Goal: Use online tool/utility

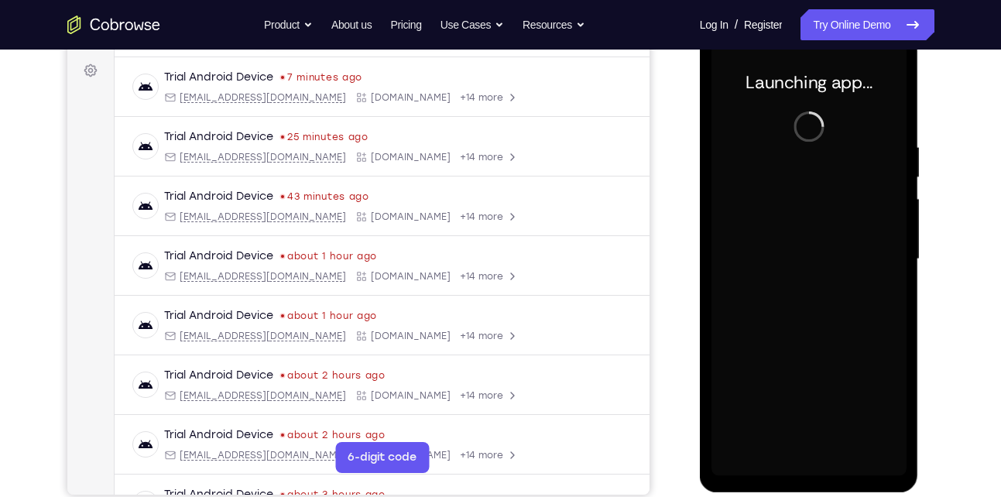
scroll to position [226, 0]
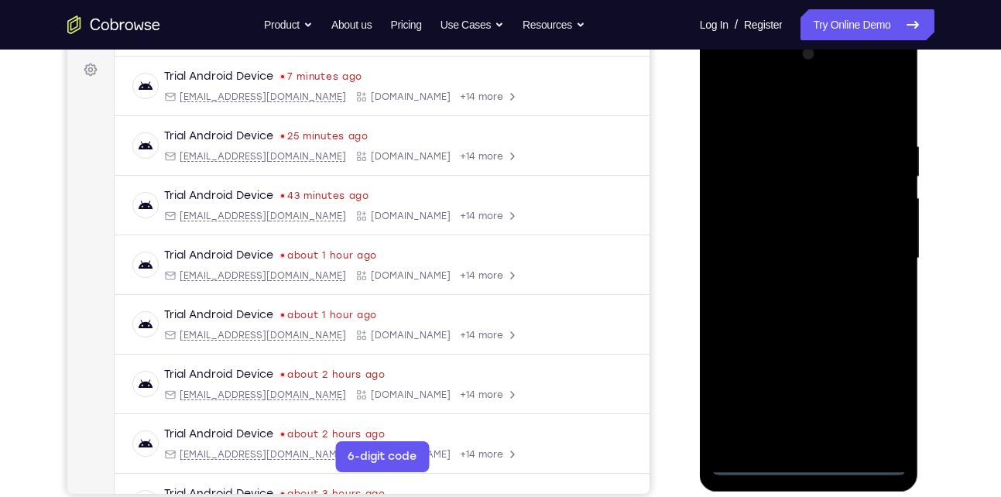
click at [807, 457] on div at bounding box center [809, 259] width 195 height 434
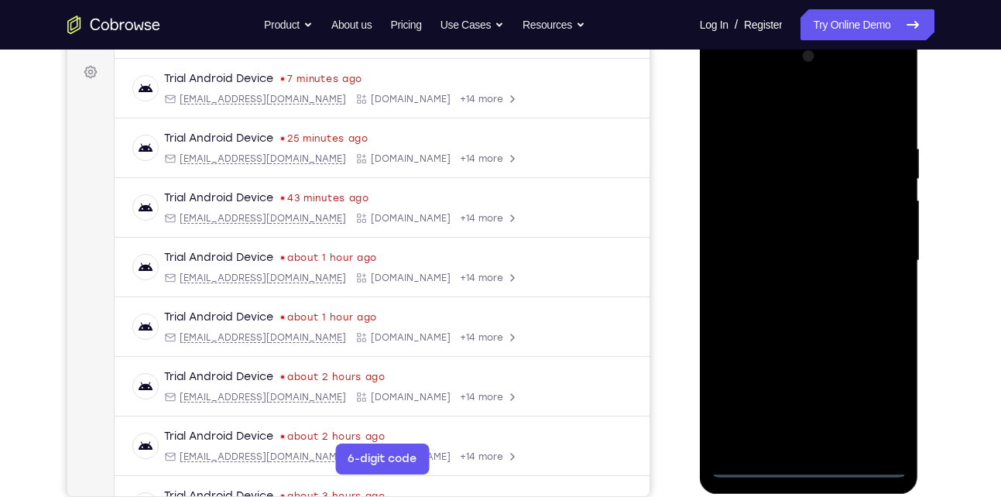
click at [814, 465] on div at bounding box center [809, 261] width 195 height 434
click at [874, 397] on div at bounding box center [809, 261] width 195 height 434
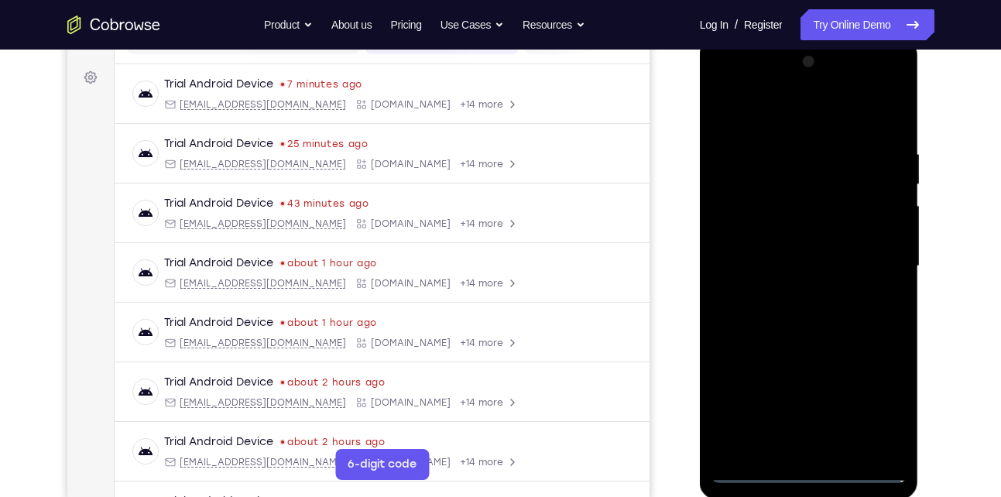
scroll to position [221, 0]
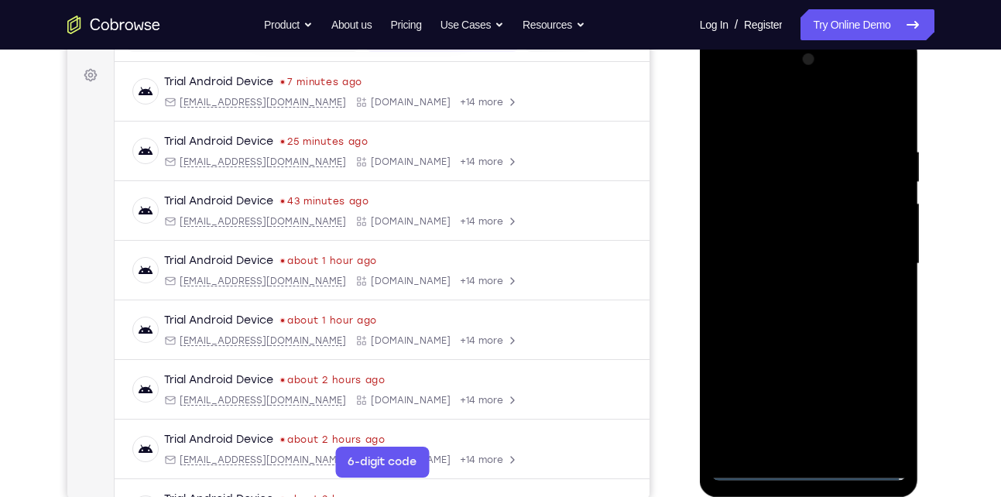
click at [731, 90] on div at bounding box center [809, 264] width 195 height 434
click at [870, 263] on div at bounding box center [809, 264] width 195 height 434
click at [878, 262] on div at bounding box center [809, 264] width 195 height 434
click at [791, 288] on div at bounding box center [809, 264] width 195 height 434
click at [795, 239] on div at bounding box center [809, 264] width 195 height 434
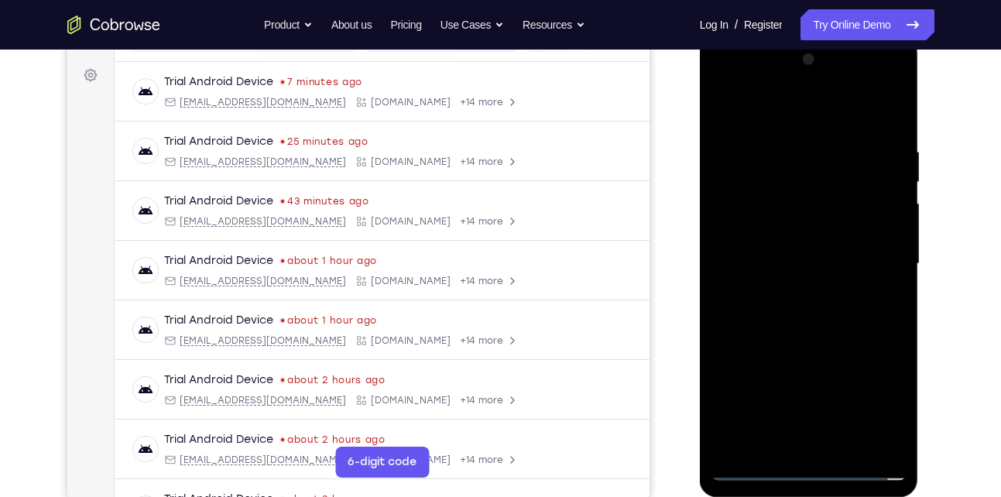
click at [760, 203] on div at bounding box center [809, 264] width 195 height 434
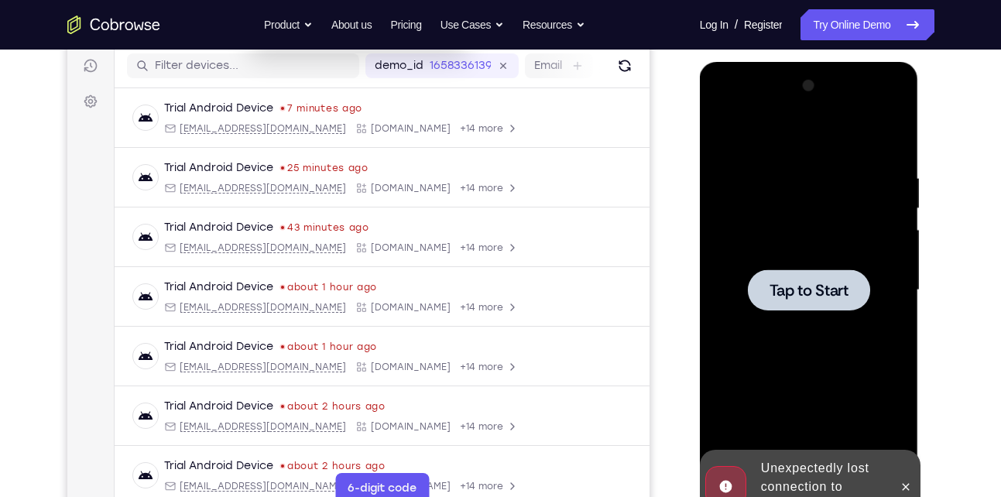
scroll to position [214, 0]
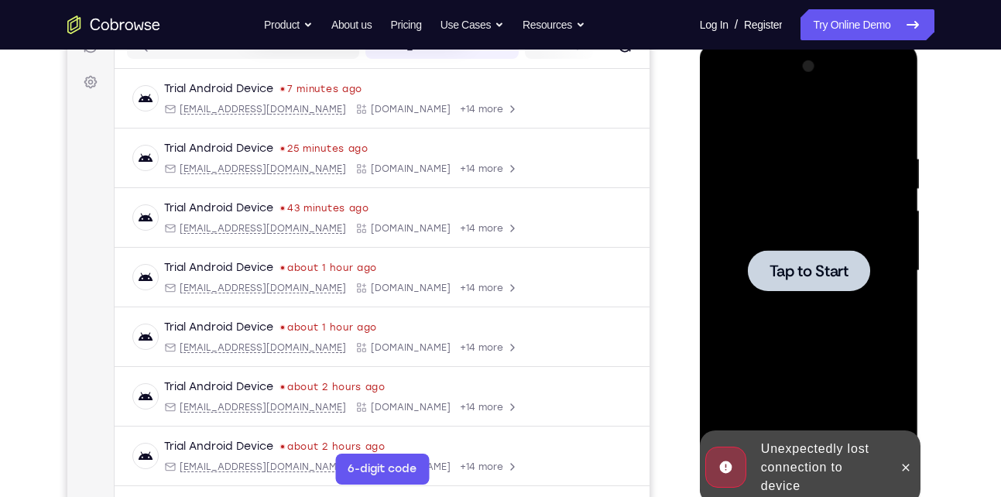
click at [804, 257] on div at bounding box center [809, 270] width 122 height 41
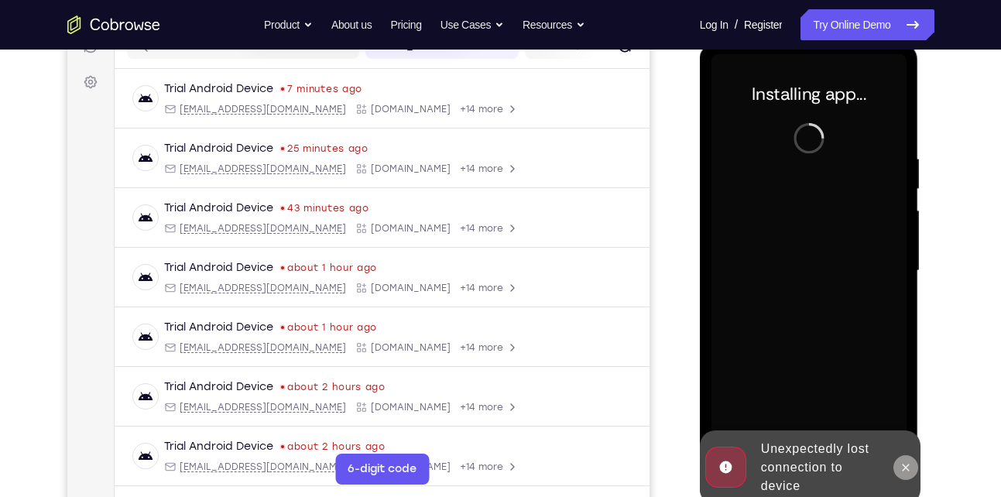
click at [901, 475] on button at bounding box center [906, 467] width 25 height 25
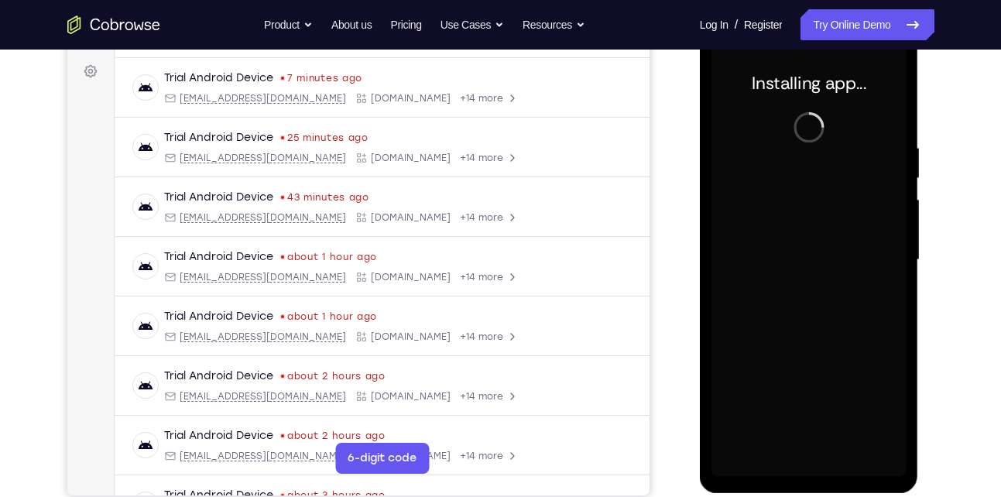
scroll to position [225, 0]
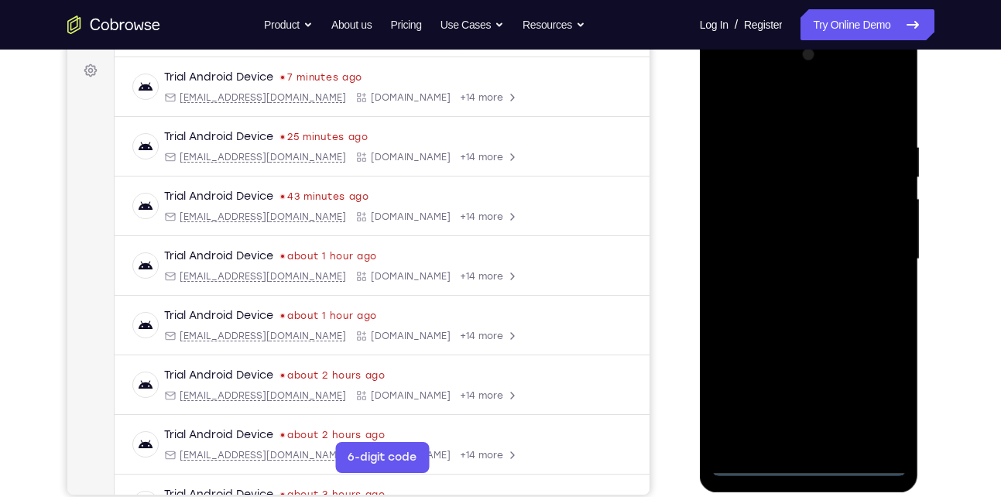
click at [805, 465] on div at bounding box center [809, 260] width 195 height 434
click at [809, 462] on div at bounding box center [809, 260] width 195 height 434
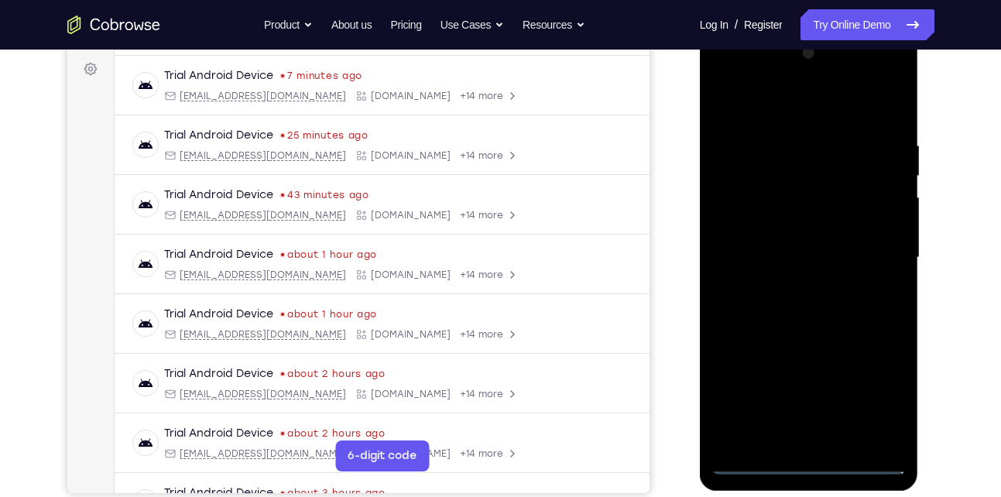
click at [811, 463] on div at bounding box center [809, 258] width 195 height 434
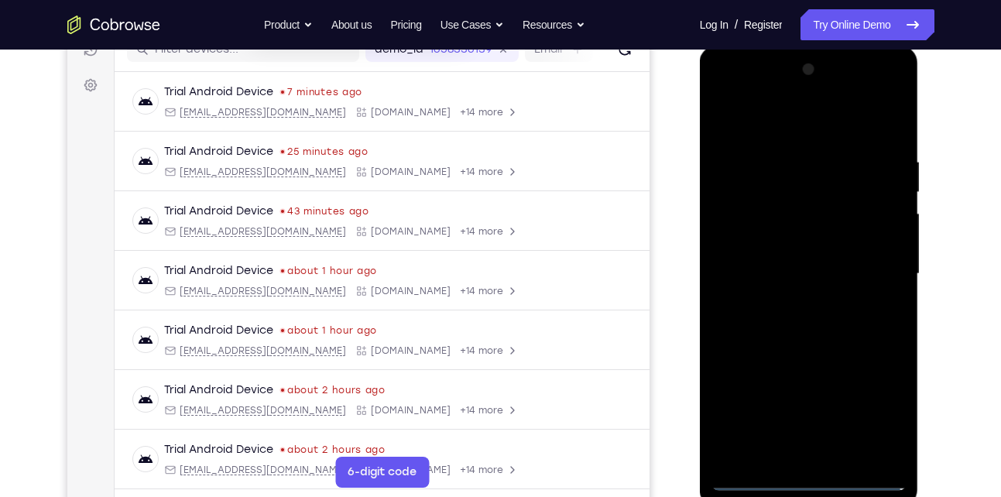
scroll to position [211, 0]
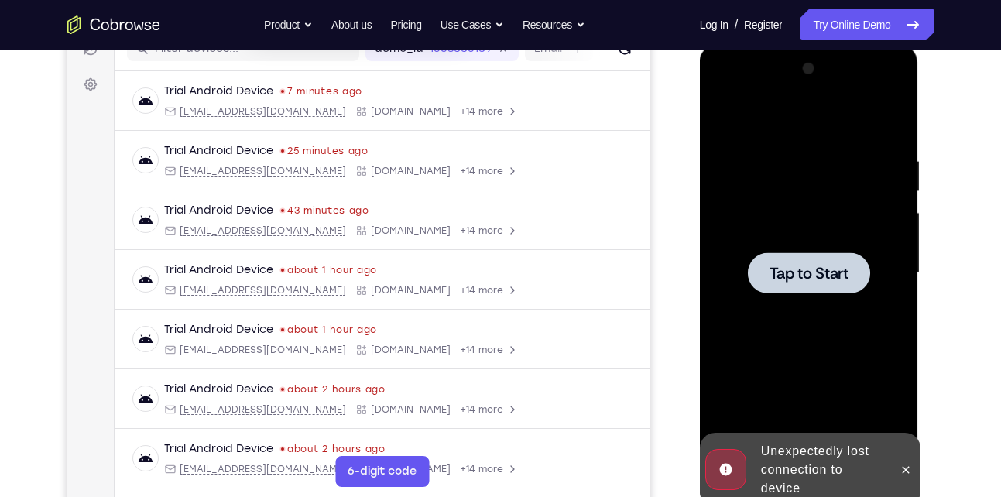
click at [787, 266] on span "Tap to Start" at bounding box center [809, 273] width 79 height 15
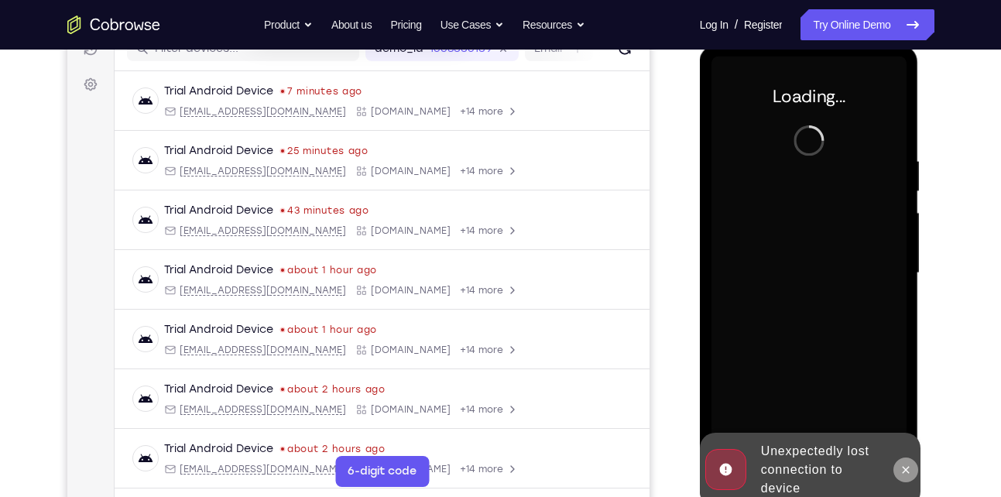
click at [898, 465] on button at bounding box center [906, 470] width 25 height 25
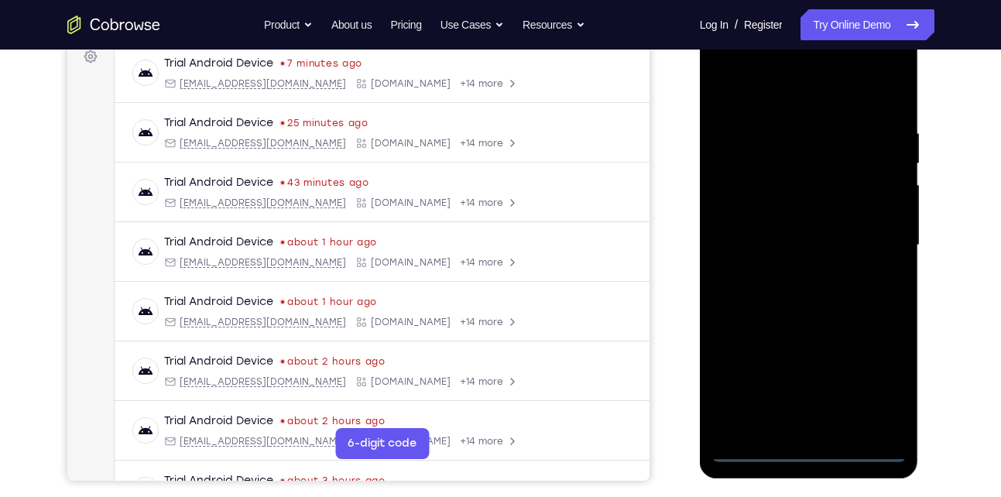
scroll to position [237, 0]
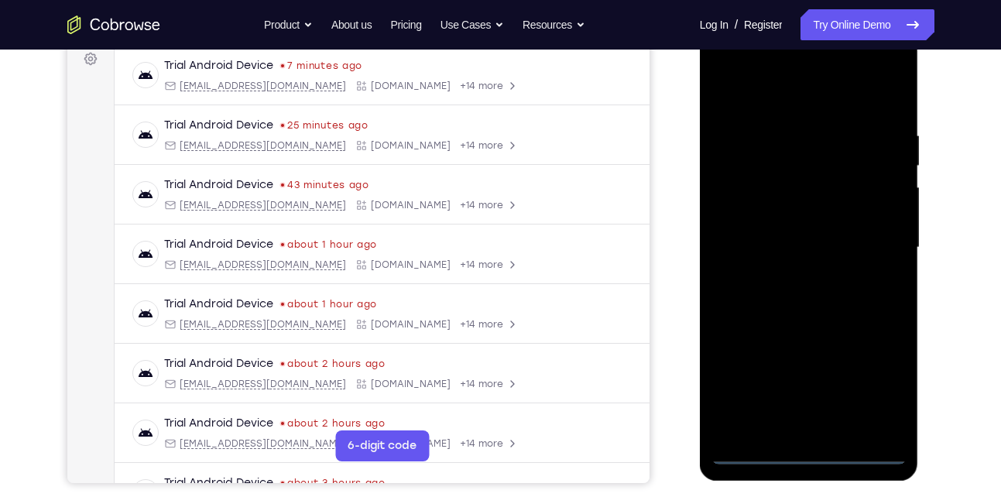
click at [806, 453] on div at bounding box center [809, 248] width 195 height 434
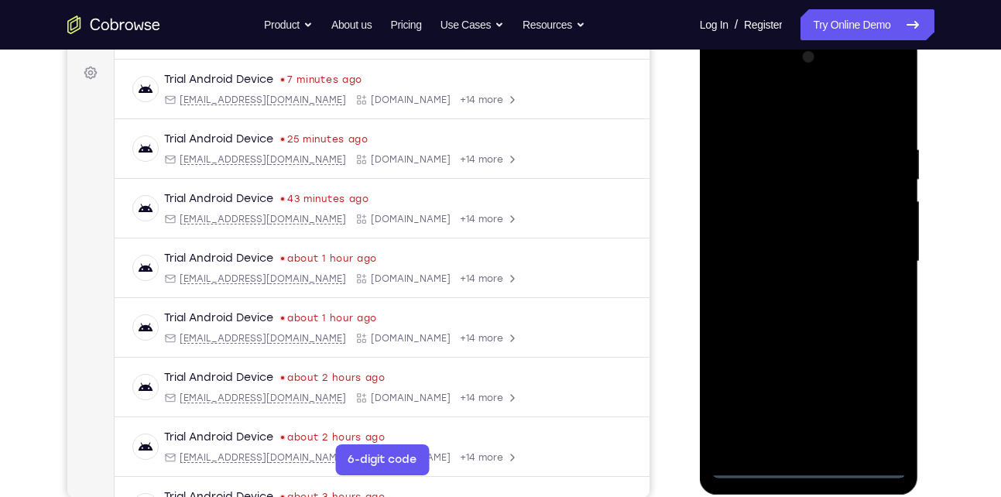
click at [879, 407] on div at bounding box center [809, 262] width 195 height 434
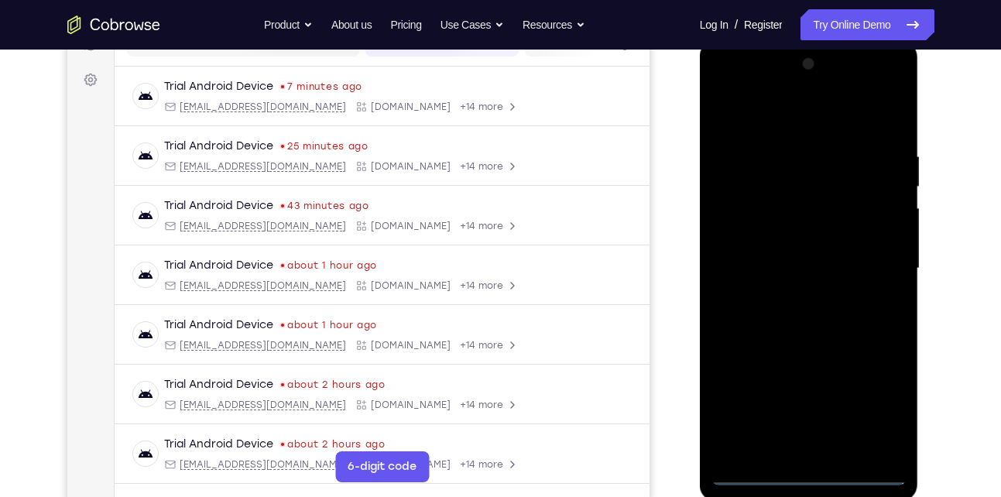
scroll to position [215, 0]
click at [774, 87] on div at bounding box center [809, 270] width 195 height 434
click at [723, 89] on div at bounding box center [809, 270] width 195 height 434
click at [879, 263] on div at bounding box center [809, 270] width 195 height 434
click at [876, 270] on div at bounding box center [809, 270] width 195 height 434
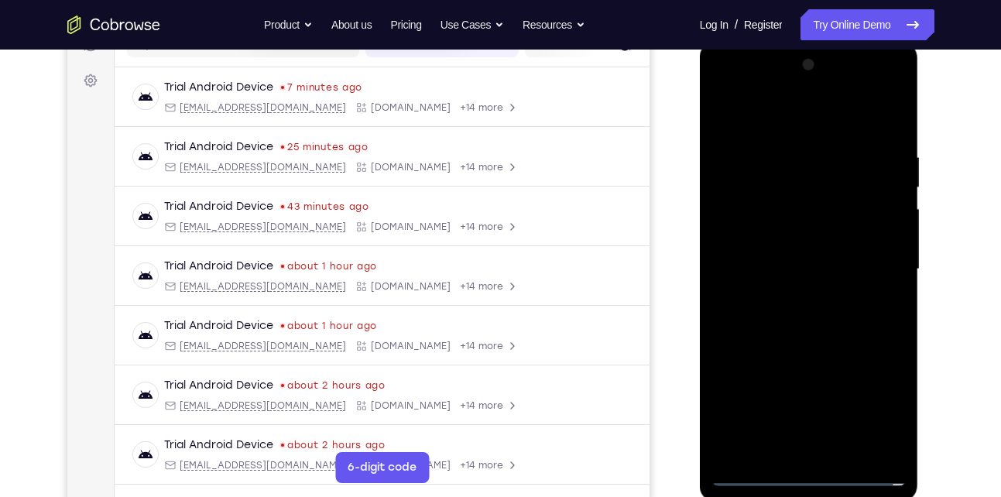
click at [793, 293] on div at bounding box center [809, 270] width 195 height 434
click at [784, 255] on div at bounding box center [809, 270] width 195 height 434
click at [774, 235] on div at bounding box center [809, 270] width 195 height 434
click at [802, 266] on div at bounding box center [809, 270] width 195 height 434
click at [793, 143] on div at bounding box center [809, 270] width 195 height 434
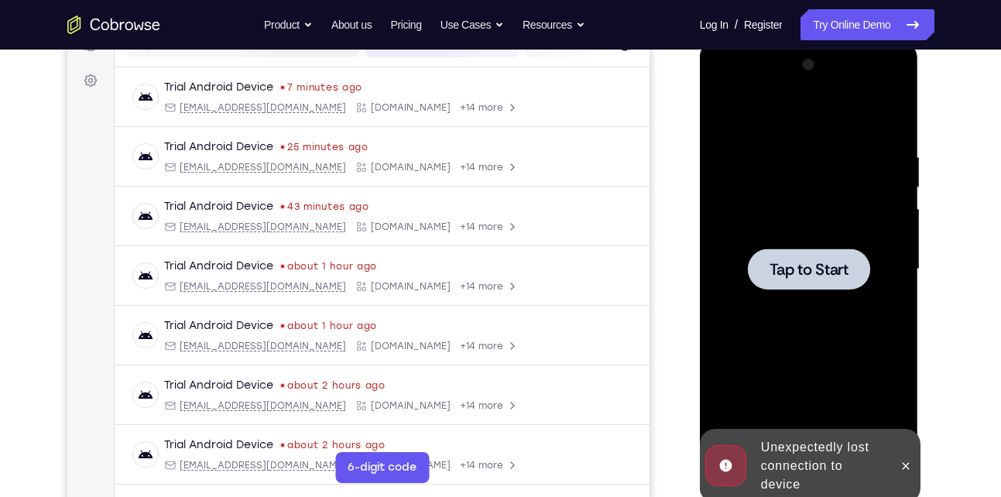
click at [820, 277] on span "Tap to Start" at bounding box center [809, 269] width 79 height 15
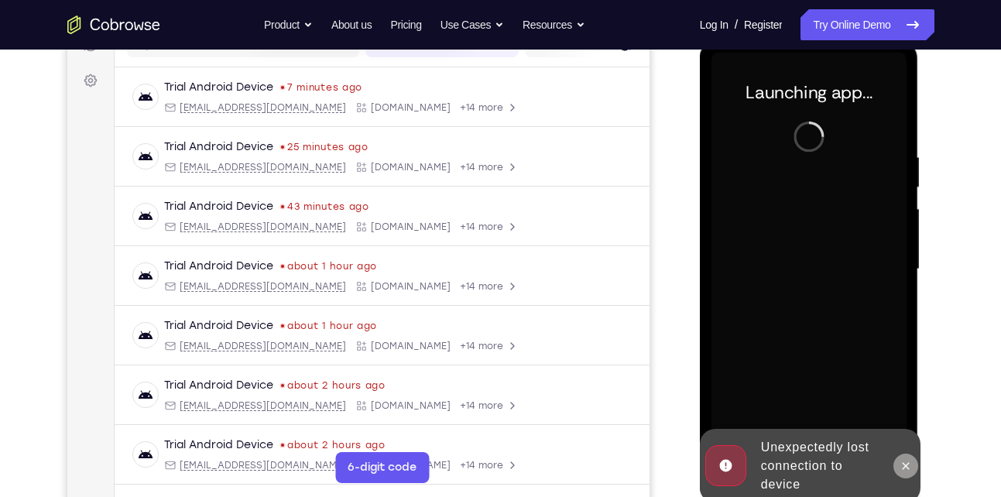
click at [904, 462] on icon at bounding box center [906, 466] width 12 height 12
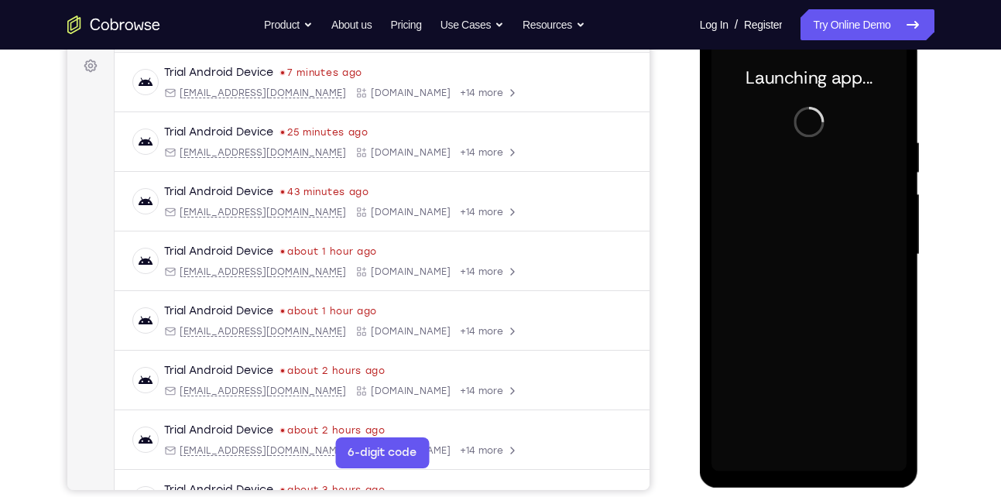
scroll to position [231, 0]
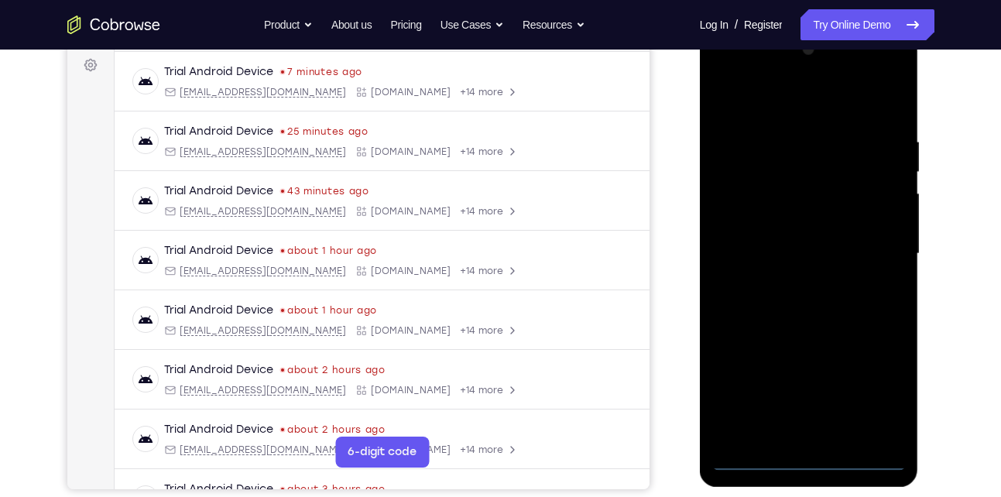
click at [808, 451] on div at bounding box center [809, 254] width 195 height 434
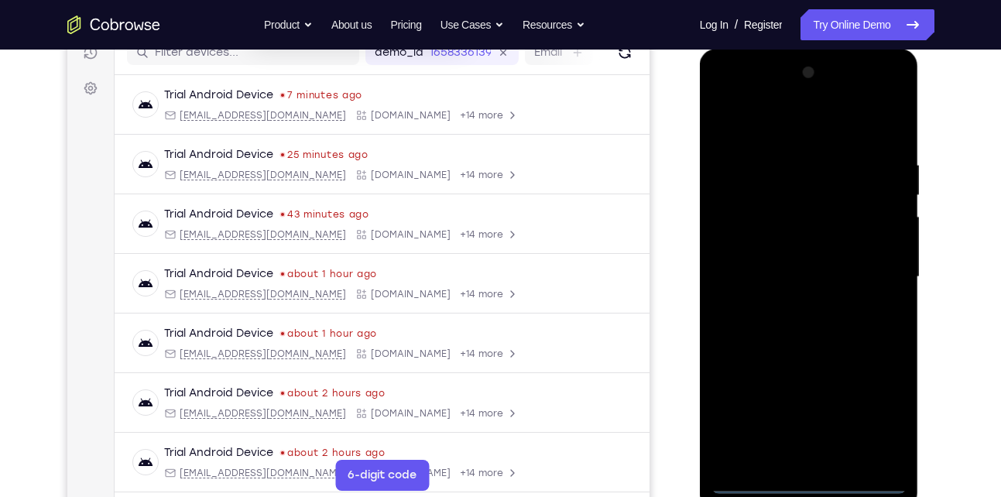
scroll to position [207, 0]
click at [809, 479] on div at bounding box center [809, 278] width 195 height 434
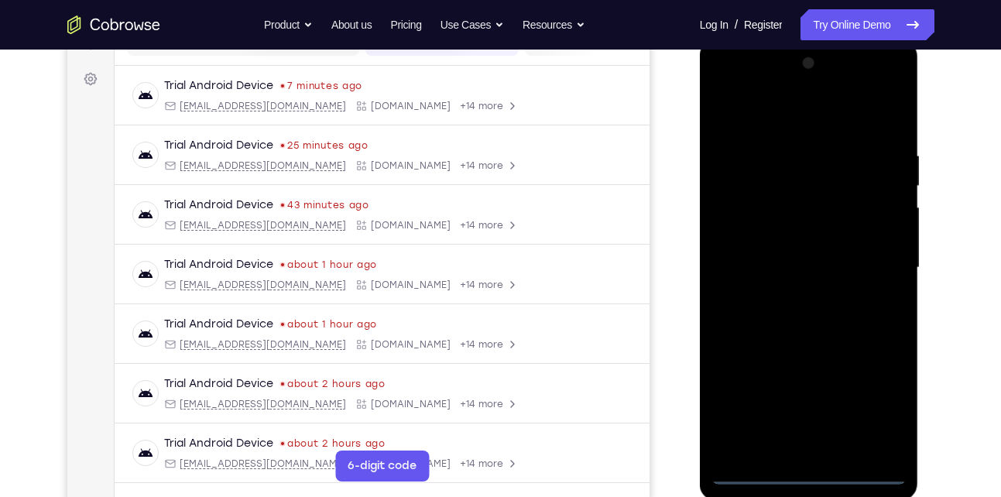
scroll to position [218, 0]
click at [875, 405] on div at bounding box center [809, 267] width 195 height 434
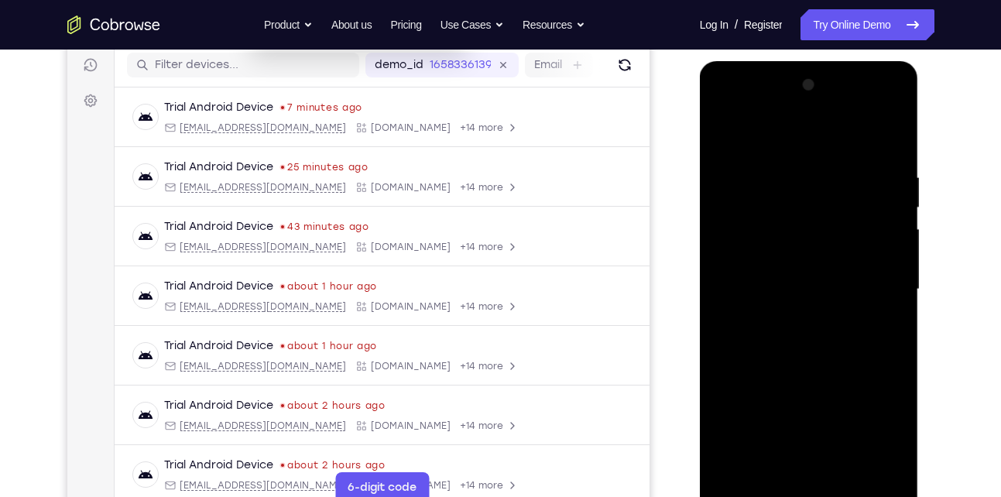
scroll to position [194, 0]
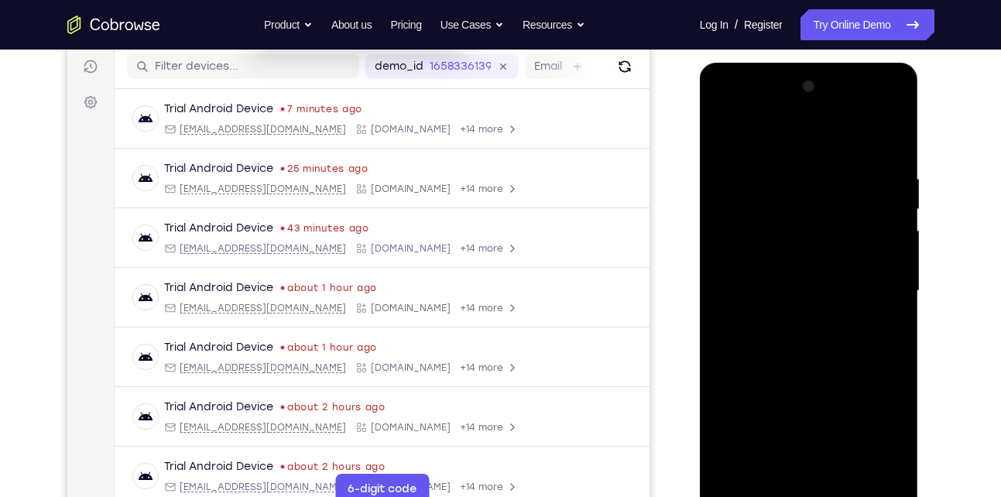
click at [743, 102] on div at bounding box center [809, 291] width 195 height 434
click at [883, 287] on div at bounding box center [809, 291] width 195 height 434
click at [788, 319] on div at bounding box center [809, 291] width 195 height 434
click at [784, 266] on div at bounding box center [809, 291] width 195 height 434
click at [785, 256] on div at bounding box center [809, 291] width 195 height 434
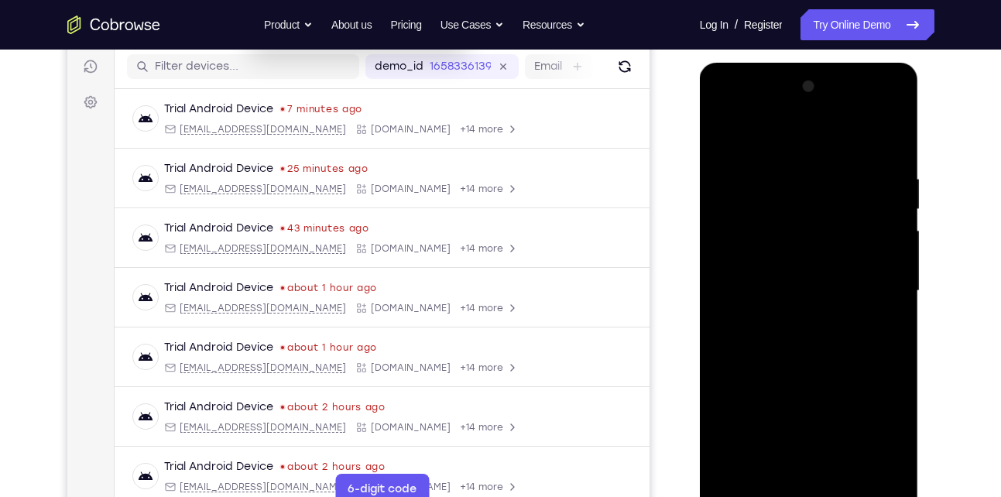
click at [882, 260] on div at bounding box center [809, 291] width 195 height 434
click at [832, 260] on div at bounding box center [809, 291] width 195 height 434
click at [826, 288] on div at bounding box center [809, 291] width 195 height 434
click at [795, 343] on div at bounding box center [809, 291] width 195 height 434
click at [821, 331] on div at bounding box center [809, 291] width 195 height 434
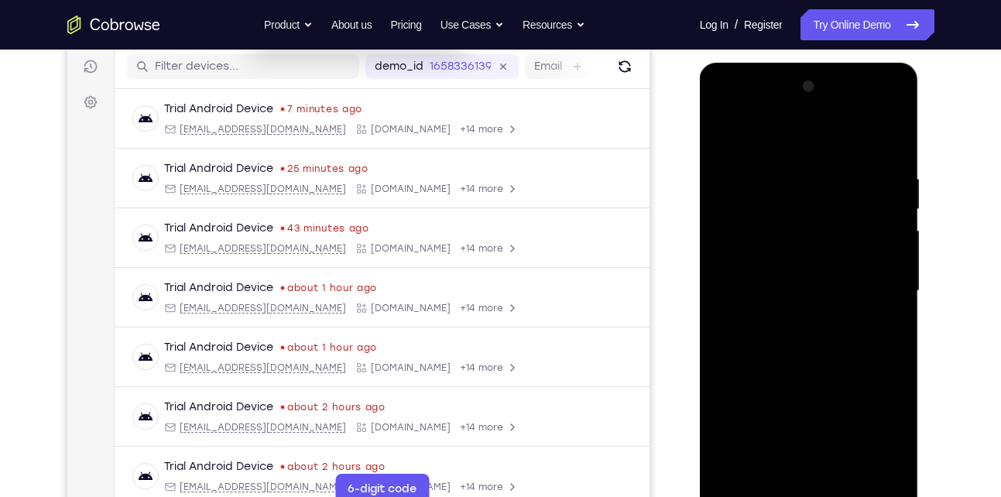
click at [795, 338] on div at bounding box center [809, 291] width 195 height 434
click at [801, 334] on div at bounding box center [809, 291] width 195 height 434
click at [801, 344] on div at bounding box center [809, 291] width 195 height 434
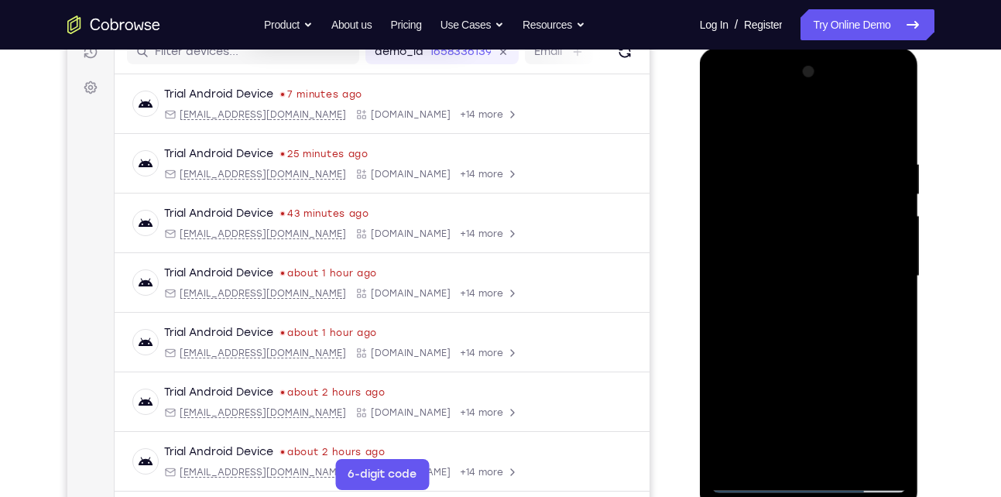
scroll to position [214, 0]
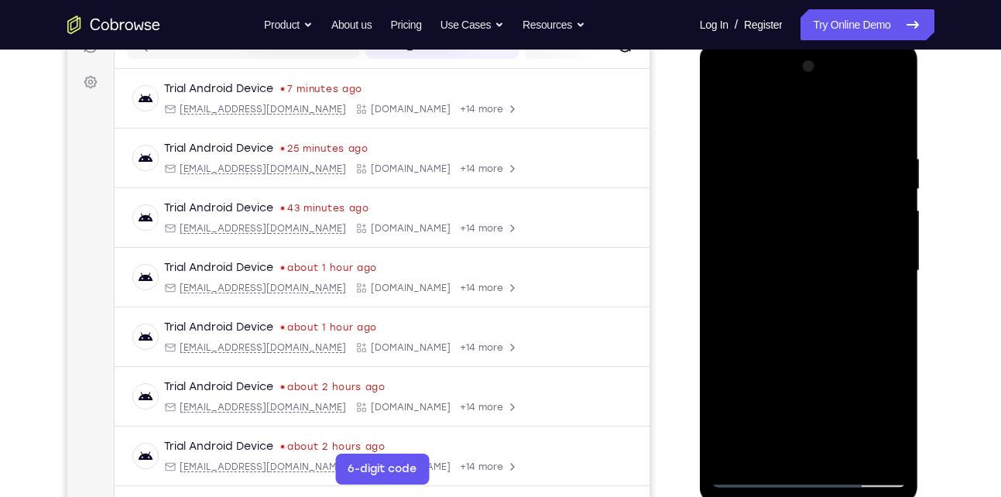
click at [826, 339] on div at bounding box center [809, 271] width 195 height 434
click at [852, 450] on div at bounding box center [809, 271] width 195 height 434
click at [823, 351] on div at bounding box center [809, 271] width 195 height 434
click at [796, 131] on div at bounding box center [809, 271] width 195 height 434
click at [820, 260] on div at bounding box center [809, 271] width 195 height 434
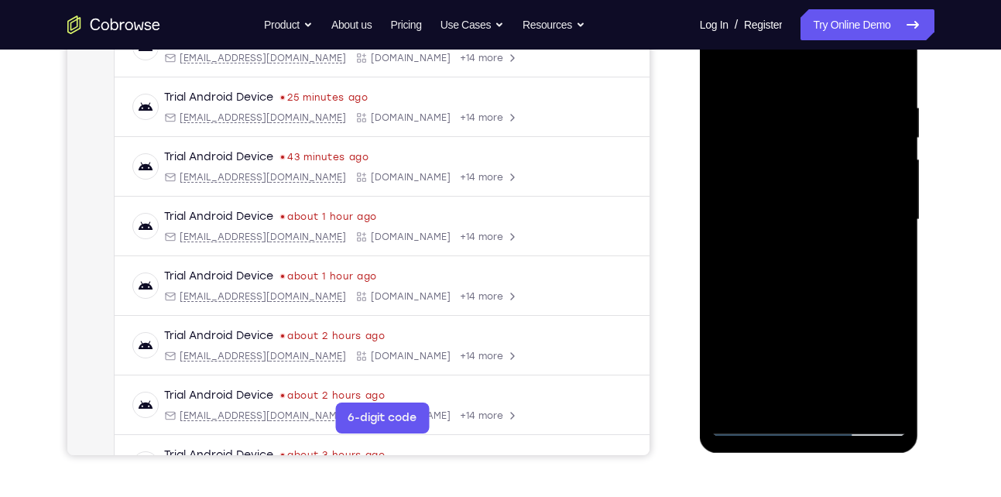
scroll to position [266, 0]
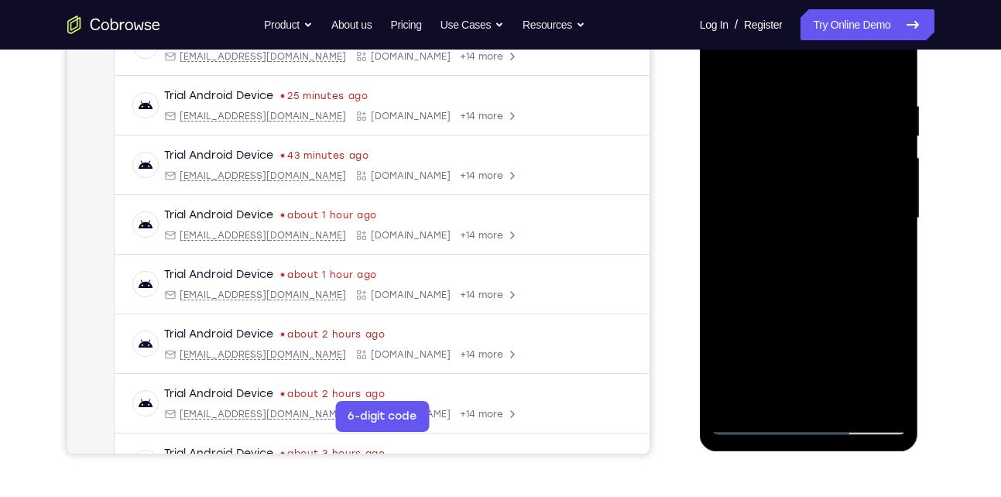
click at [820, 307] on div at bounding box center [809, 219] width 195 height 434
click at [861, 300] on div at bounding box center [809, 219] width 195 height 434
click at [774, 282] on div at bounding box center [809, 219] width 195 height 434
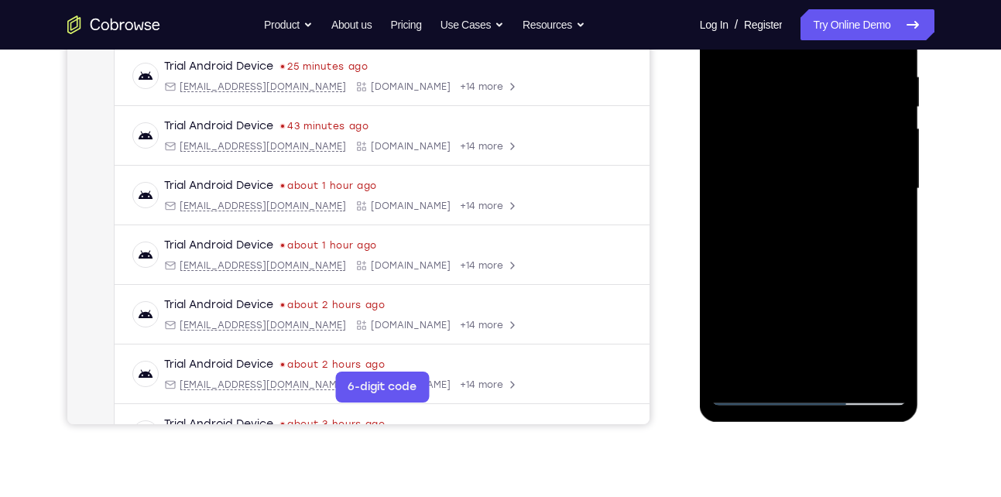
scroll to position [297, 0]
click at [812, 330] on div at bounding box center [809, 188] width 195 height 434
click at [880, 329] on div at bounding box center [809, 188] width 195 height 434
click at [880, 221] on div at bounding box center [809, 188] width 195 height 434
click at [879, 228] on div at bounding box center [809, 188] width 195 height 434
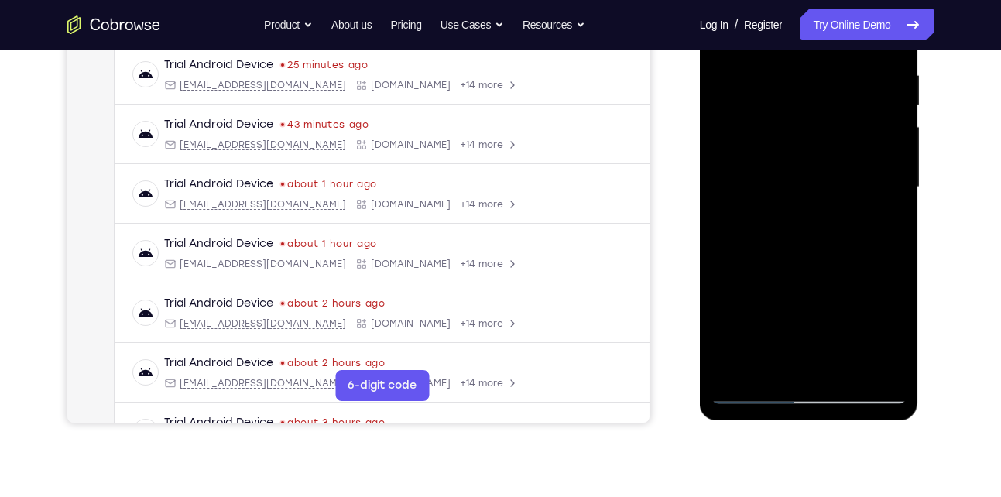
click at [846, 192] on div at bounding box center [809, 188] width 195 height 434
drag, startPoint x: 846, startPoint y: 227, endPoint x: 894, endPoint y: 328, distance: 111.9
click at [894, 328] on div at bounding box center [809, 189] width 195 height 434
click at [890, 343] on div at bounding box center [809, 189] width 195 height 434
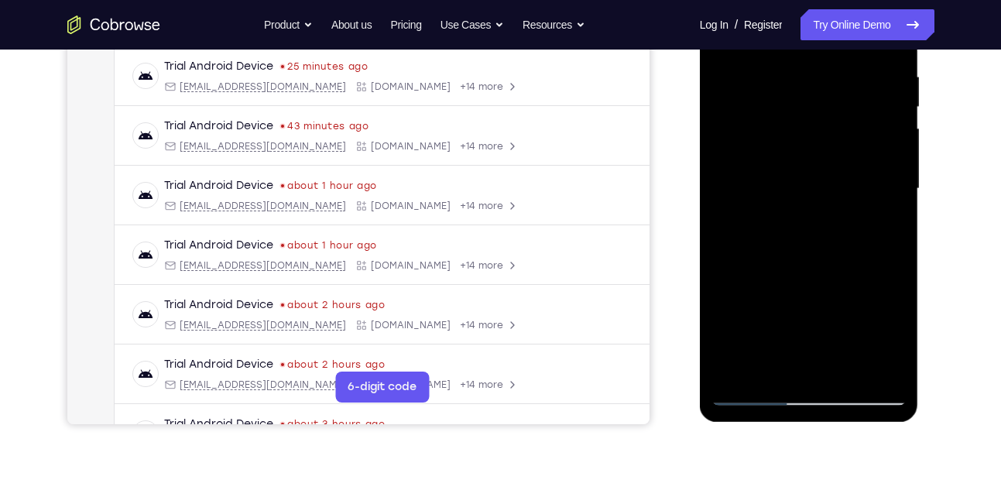
click at [890, 335] on div at bounding box center [809, 189] width 195 height 434
click at [827, 369] on div at bounding box center [809, 189] width 195 height 434
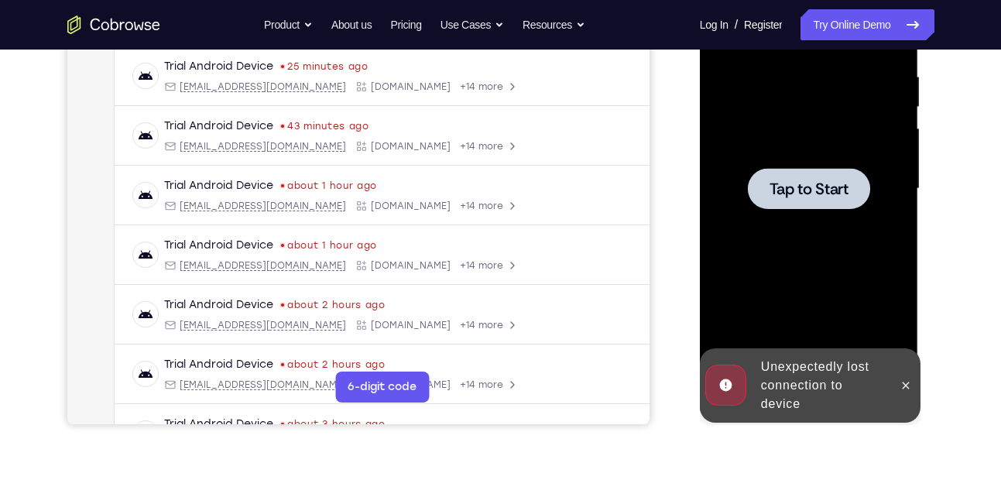
click at [805, 164] on div at bounding box center [809, 189] width 195 height 434
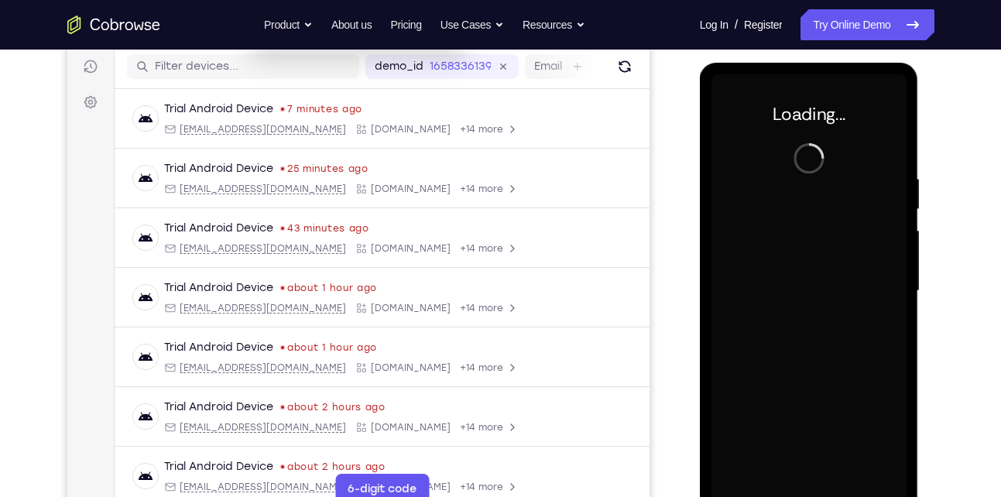
scroll to position [208, 0]
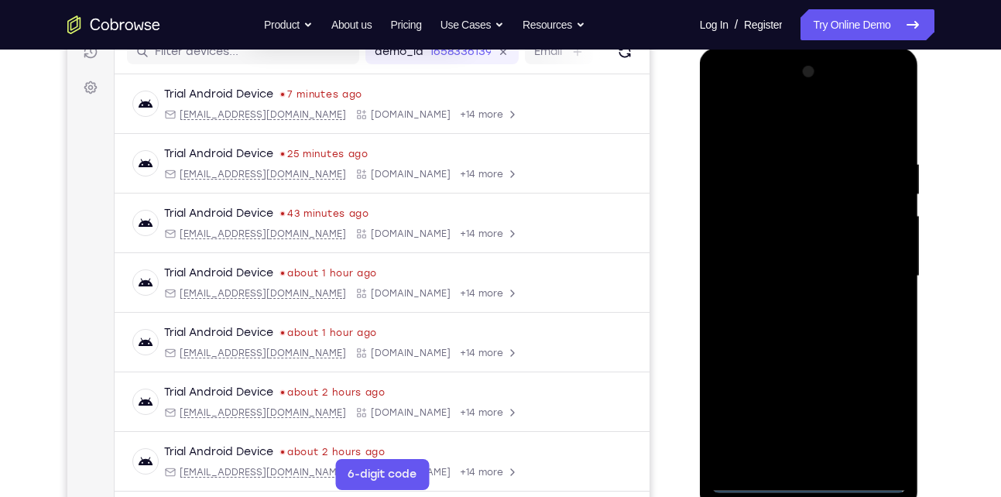
click at [815, 479] on div at bounding box center [809, 277] width 195 height 434
click at [876, 417] on div at bounding box center [809, 277] width 195 height 434
click at [752, 87] on div at bounding box center [809, 277] width 195 height 434
click at [871, 265] on div at bounding box center [809, 277] width 195 height 434
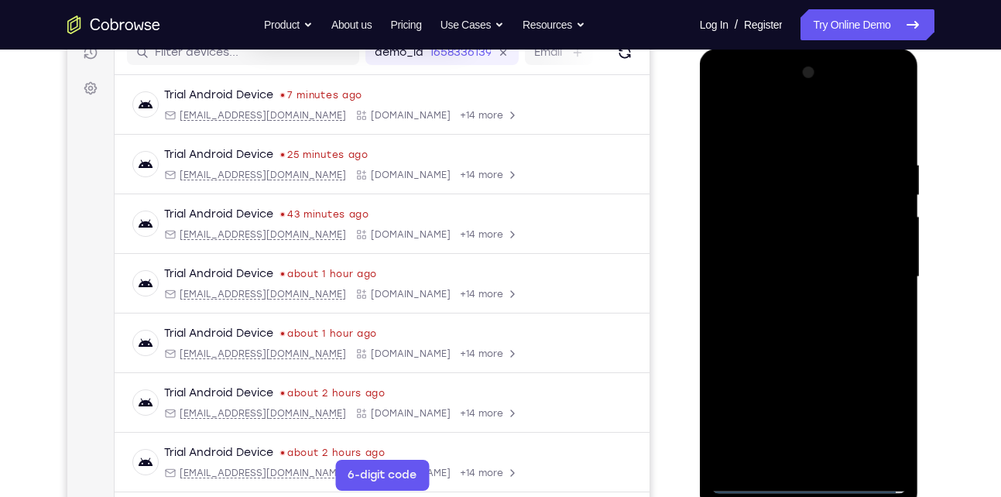
click at [795, 301] on div at bounding box center [809, 277] width 195 height 434
click at [757, 257] on div at bounding box center [809, 277] width 195 height 434
click at [763, 249] on div at bounding box center [809, 277] width 195 height 434
click at [799, 276] on div at bounding box center [809, 277] width 195 height 434
click at [812, 324] on div at bounding box center [809, 277] width 195 height 434
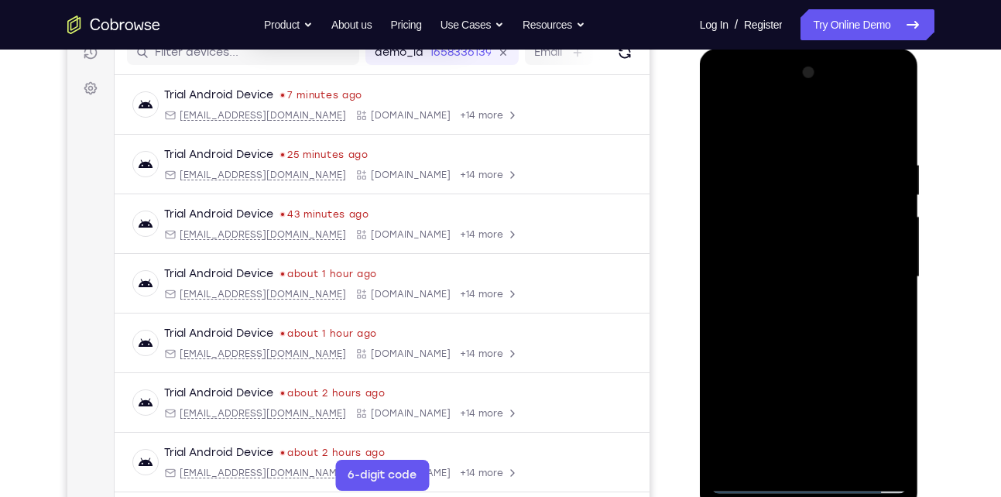
click at [812, 324] on div at bounding box center [809, 277] width 195 height 434
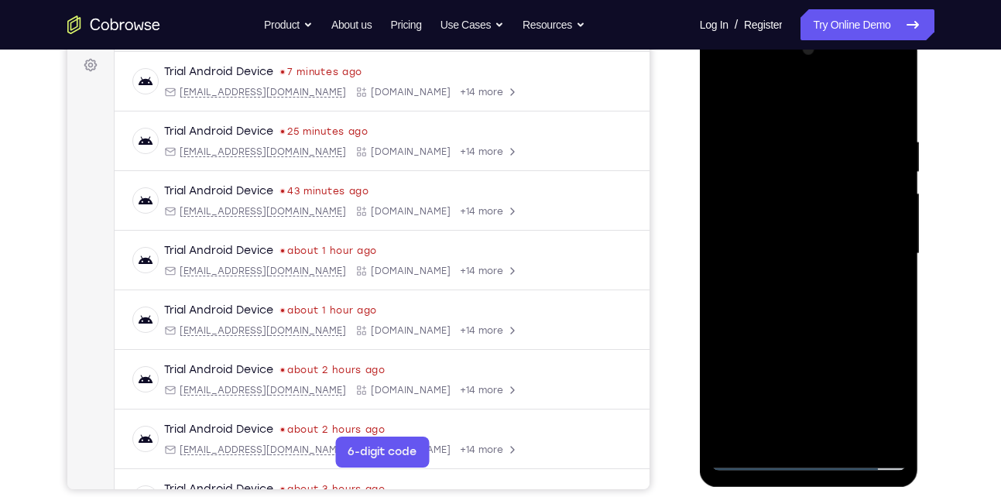
scroll to position [232, 0]
click at [890, 122] on div at bounding box center [809, 253] width 195 height 434
click at [844, 434] on div at bounding box center [809, 253] width 195 height 434
click at [816, 331] on div at bounding box center [809, 253] width 195 height 434
click at [811, 111] on div at bounding box center [809, 253] width 195 height 434
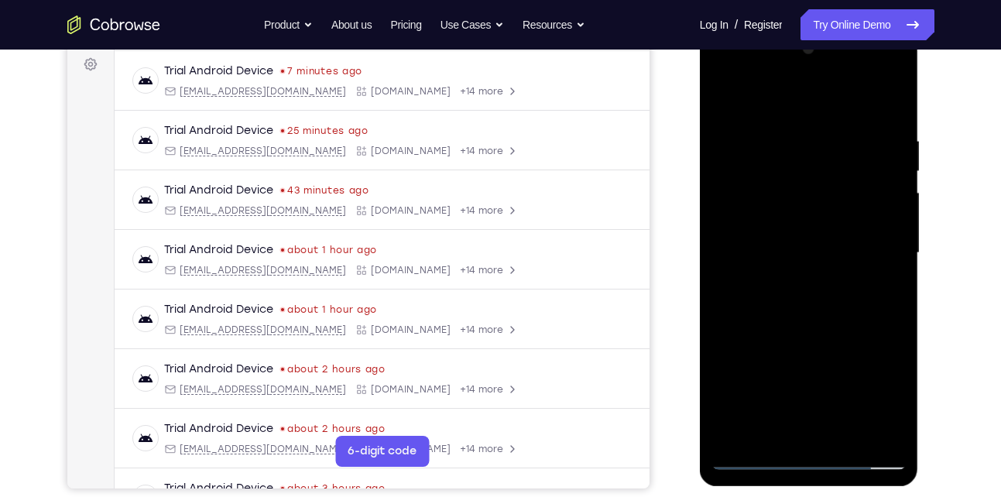
click at [811, 111] on div at bounding box center [809, 253] width 195 height 434
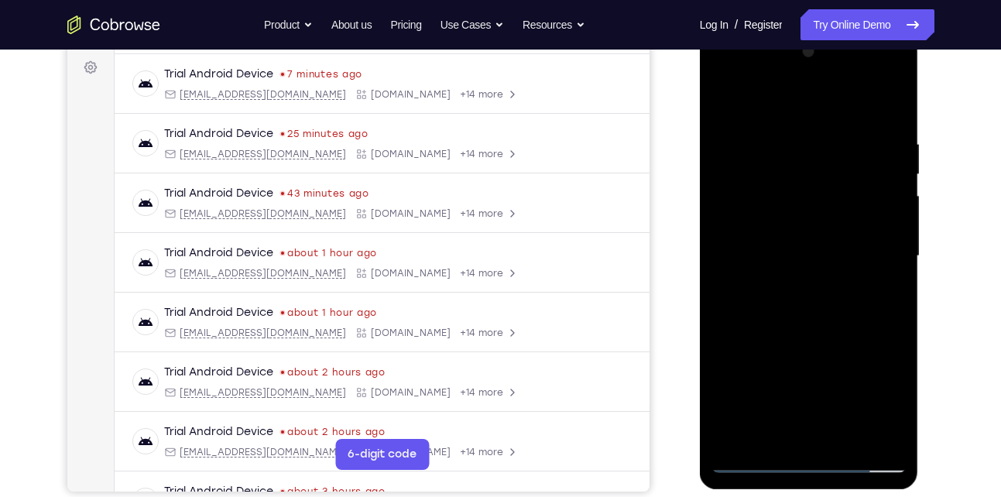
click at [779, 266] on div at bounding box center [809, 256] width 195 height 434
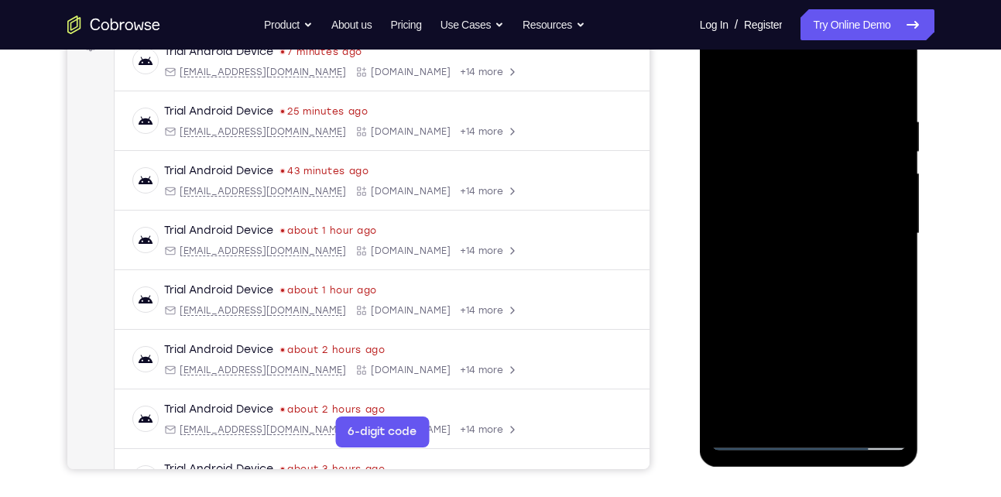
scroll to position [254, 0]
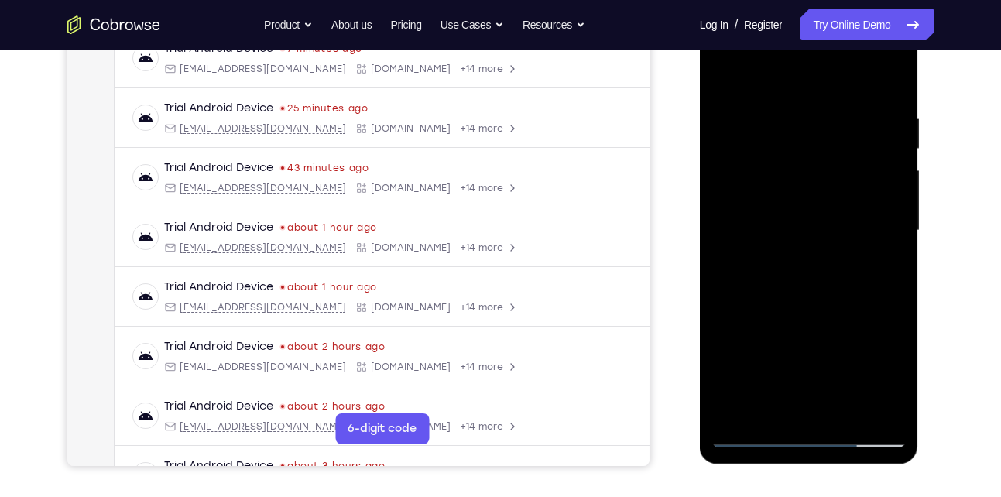
click at [887, 267] on div at bounding box center [809, 231] width 195 height 434
click at [722, 82] on div at bounding box center [809, 231] width 195 height 434
click at [788, 218] on div at bounding box center [809, 231] width 195 height 434
click at [808, 252] on div at bounding box center [809, 231] width 195 height 434
click at [865, 255] on div at bounding box center [809, 231] width 195 height 434
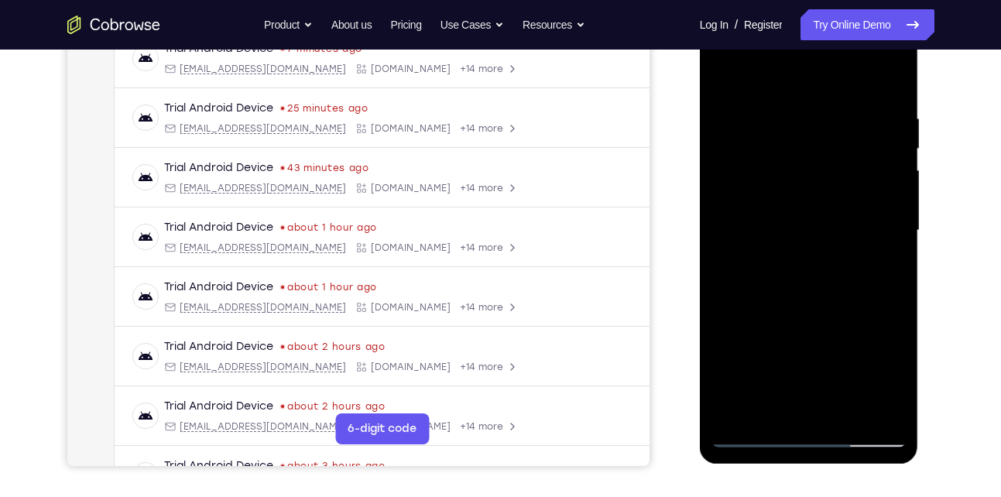
click at [771, 239] on div at bounding box center [809, 231] width 195 height 434
click at [724, 77] on div at bounding box center [809, 231] width 195 height 434
click at [726, 74] on div at bounding box center [809, 231] width 195 height 434
click at [793, 115] on div at bounding box center [809, 231] width 195 height 434
click at [888, 407] on div at bounding box center [809, 231] width 195 height 434
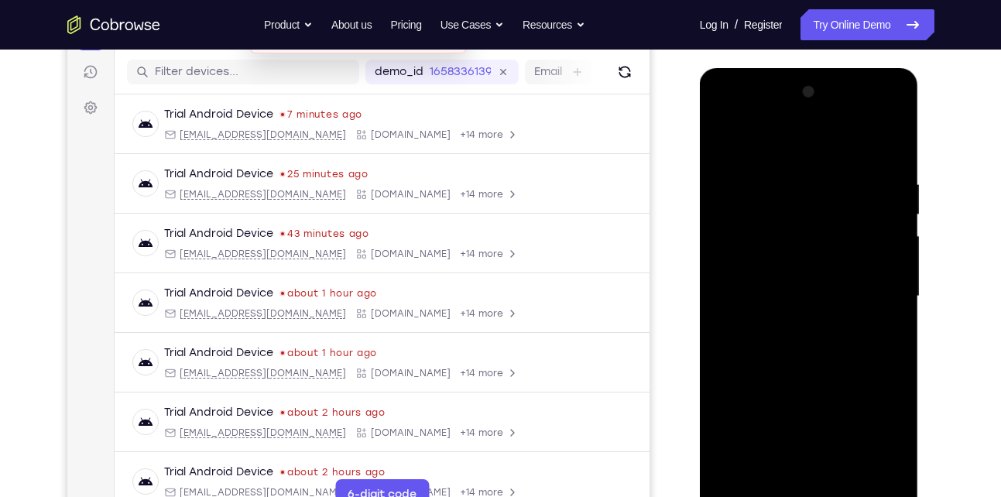
scroll to position [189, 0]
click at [888, 466] on div at bounding box center [809, 296] width 195 height 434
click at [885, 144] on div at bounding box center [809, 296] width 195 height 434
click at [888, 142] on div at bounding box center [809, 296] width 195 height 434
drag, startPoint x: 801, startPoint y: 201, endPoint x: 774, endPoint y: 361, distance: 162.6
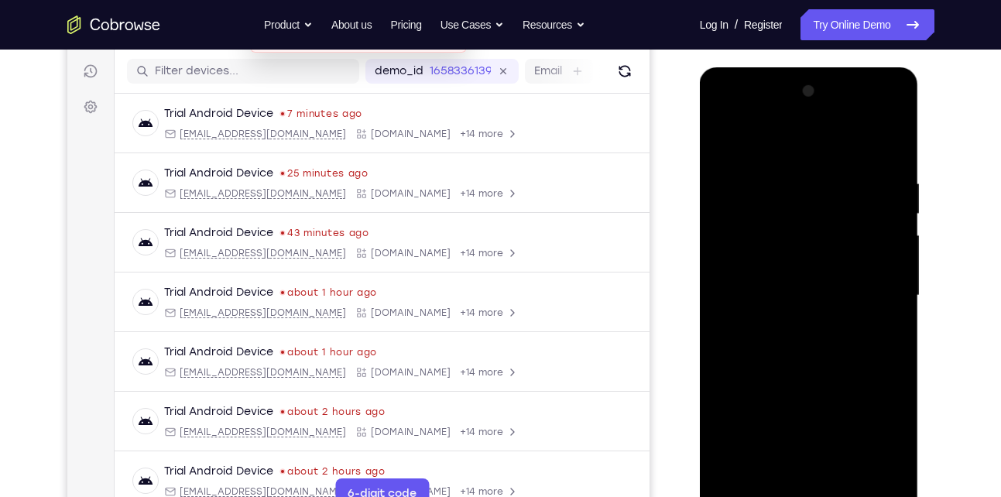
click at [774, 361] on div at bounding box center [809, 296] width 195 height 434
click at [825, 218] on div at bounding box center [809, 296] width 195 height 434
drag, startPoint x: 825, startPoint y: 218, endPoint x: 823, endPoint y: 391, distance: 173.5
click at [823, 391] on div at bounding box center [809, 296] width 195 height 434
click at [740, 472] on div at bounding box center [809, 296] width 195 height 434
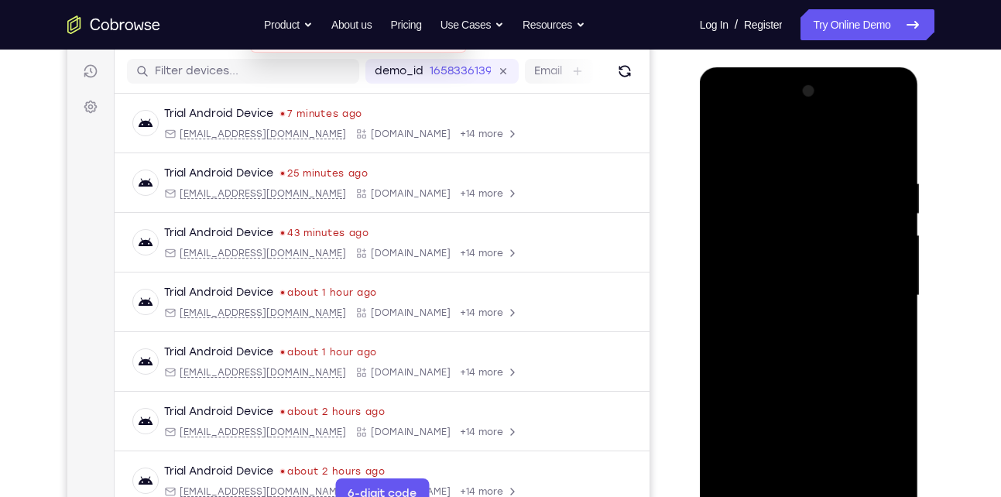
click at [740, 472] on div at bounding box center [809, 296] width 195 height 434
click at [741, 478] on div at bounding box center [809, 296] width 195 height 434
click at [736, 480] on div at bounding box center [809, 296] width 195 height 434
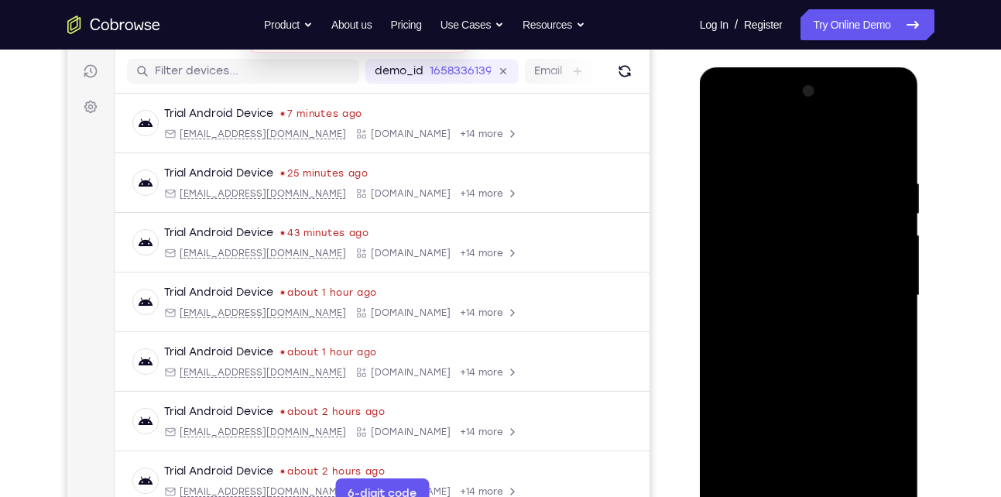
click at [736, 480] on div at bounding box center [809, 296] width 195 height 434
click at [849, 471] on div at bounding box center [809, 296] width 195 height 434
click at [850, 475] on div at bounding box center [809, 296] width 195 height 434
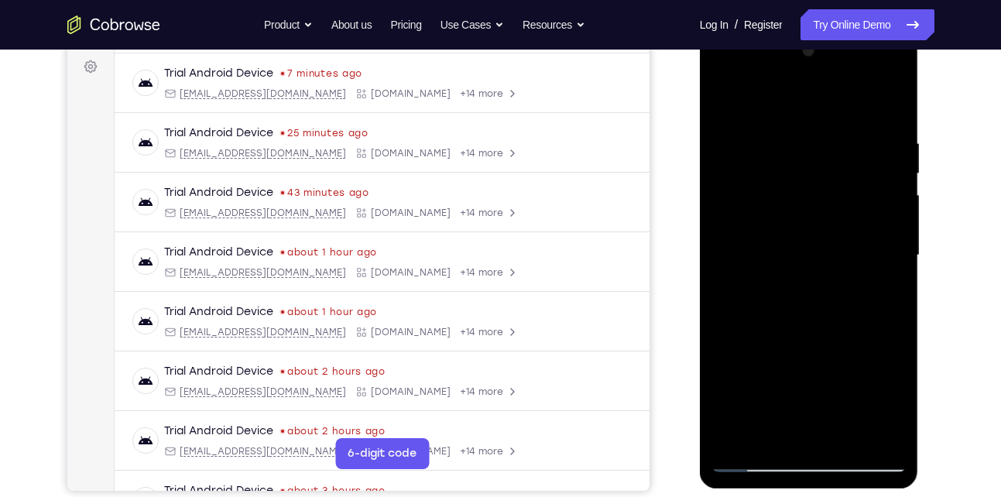
scroll to position [230, 0]
click at [846, 434] on div at bounding box center [809, 255] width 195 height 434
click at [846, 436] on div at bounding box center [809, 255] width 195 height 434
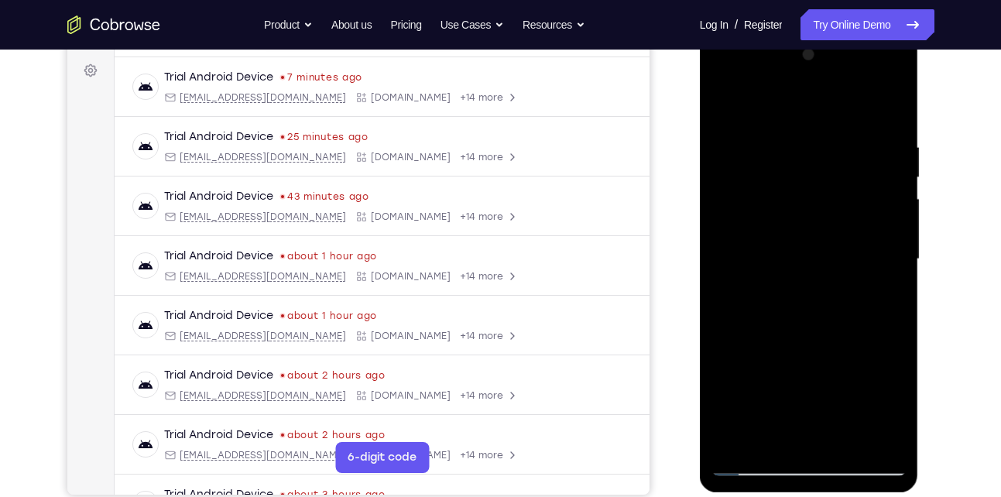
click at [724, 110] on div at bounding box center [809, 260] width 195 height 434
click at [806, 123] on div at bounding box center [809, 260] width 195 height 434
click at [784, 394] on div at bounding box center [809, 260] width 195 height 434
click at [724, 214] on div at bounding box center [809, 260] width 195 height 434
click at [765, 239] on div at bounding box center [809, 260] width 195 height 434
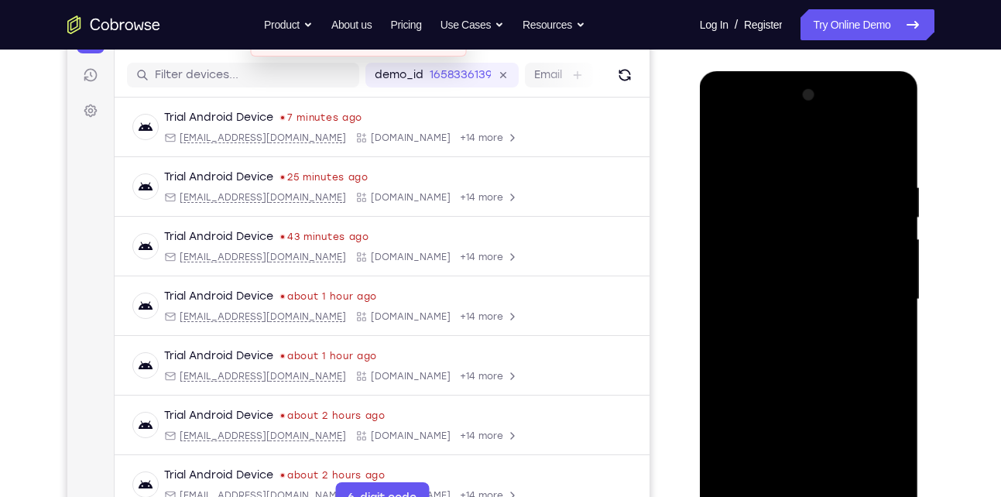
scroll to position [182, 0]
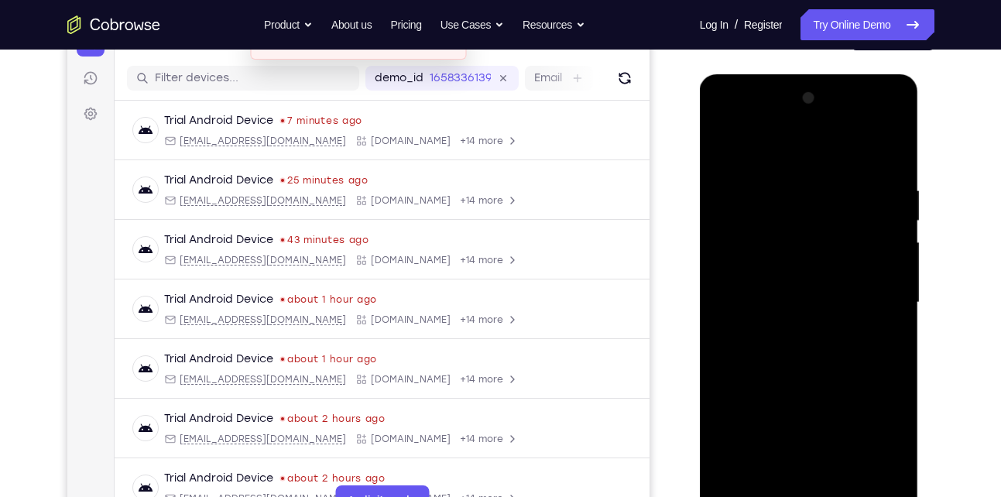
click at [884, 280] on div at bounding box center [809, 303] width 195 height 434
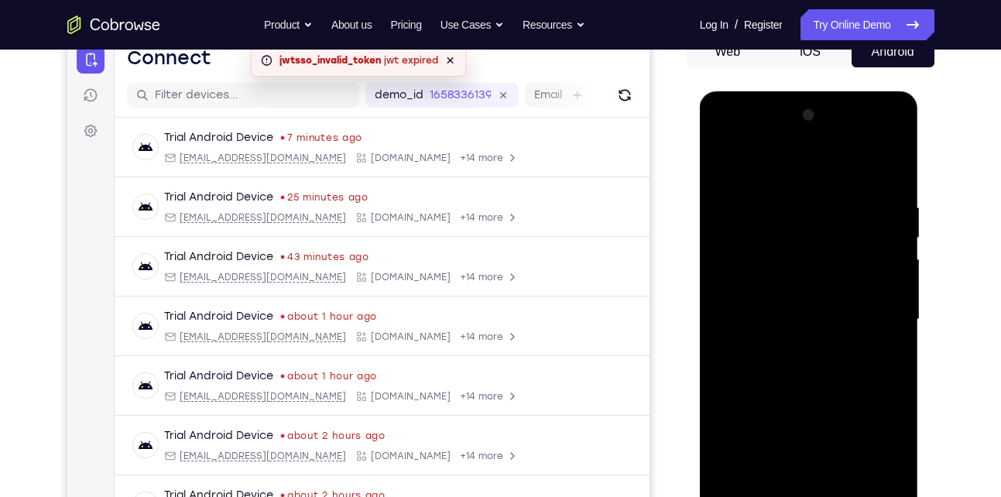
click at [883, 295] on div at bounding box center [809, 320] width 195 height 434
click at [896, 124] on div at bounding box center [809, 320] width 195 height 434
click at [895, 117] on div at bounding box center [809, 320] width 195 height 434
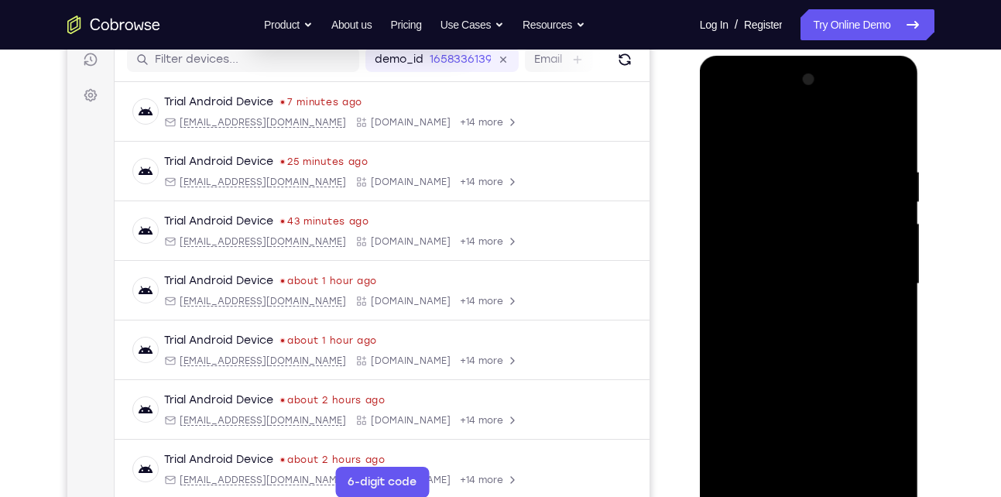
scroll to position [201, 0]
click at [846, 462] on div at bounding box center [809, 284] width 195 height 434
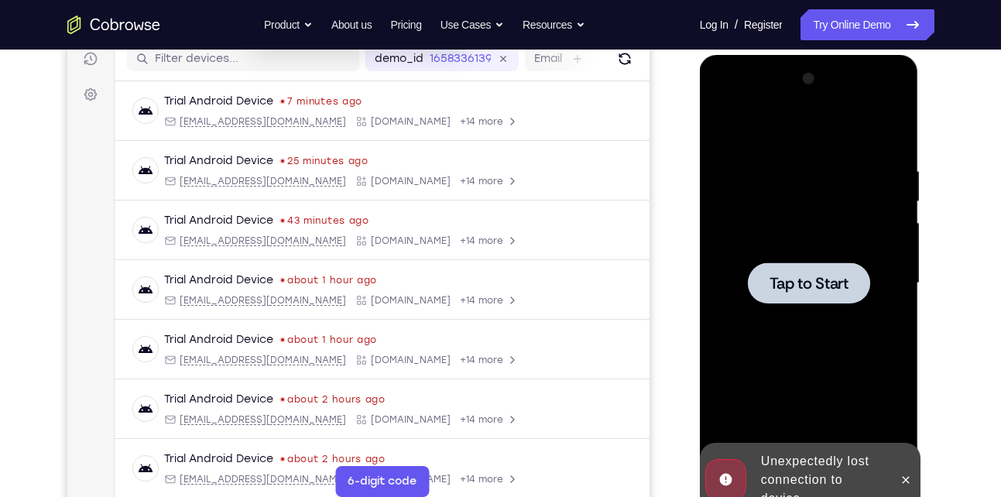
click at [777, 276] on span "Tap to Start" at bounding box center [809, 283] width 79 height 15
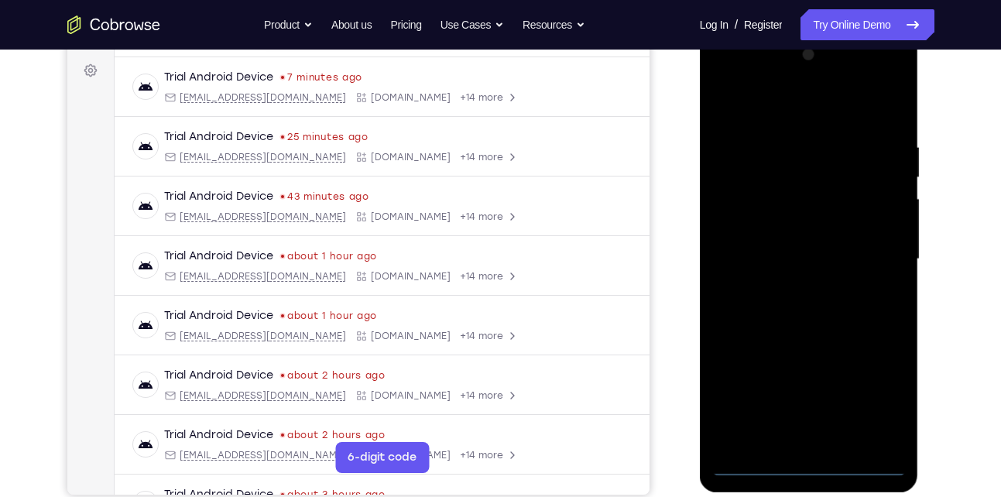
scroll to position [226, 0]
click at [815, 458] on div at bounding box center [809, 259] width 195 height 434
click at [805, 464] on div at bounding box center [809, 259] width 195 height 434
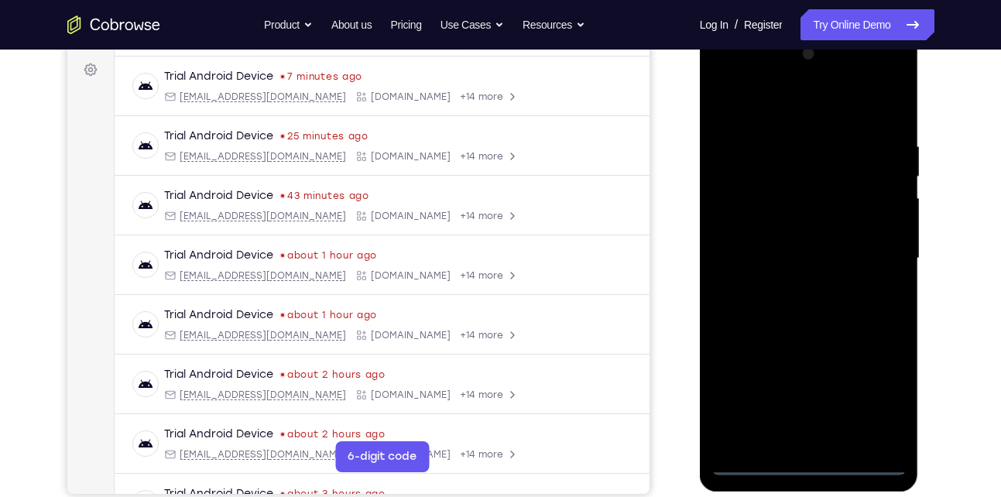
scroll to position [211, 0]
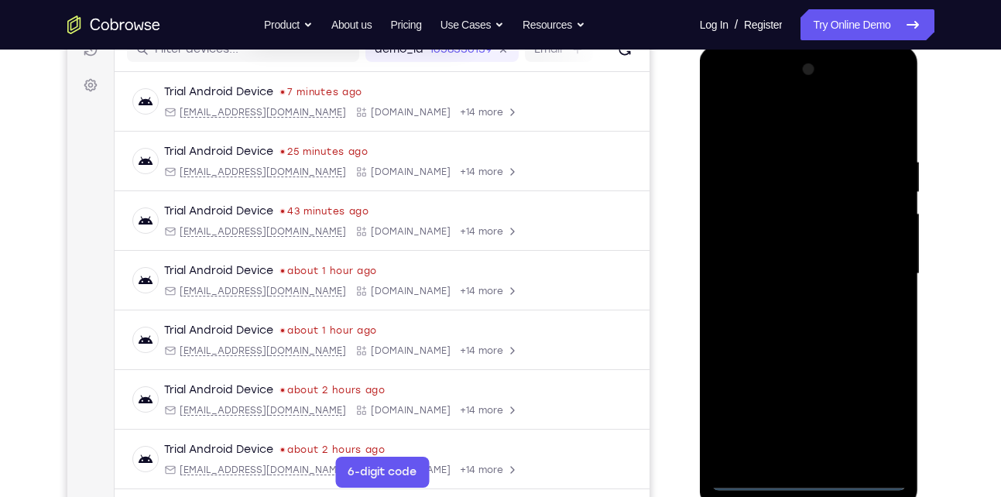
click at [877, 407] on div at bounding box center [809, 274] width 195 height 434
click at [768, 86] on div at bounding box center [809, 274] width 195 height 434
click at [870, 273] on div at bounding box center [809, 274] width 195 height 434
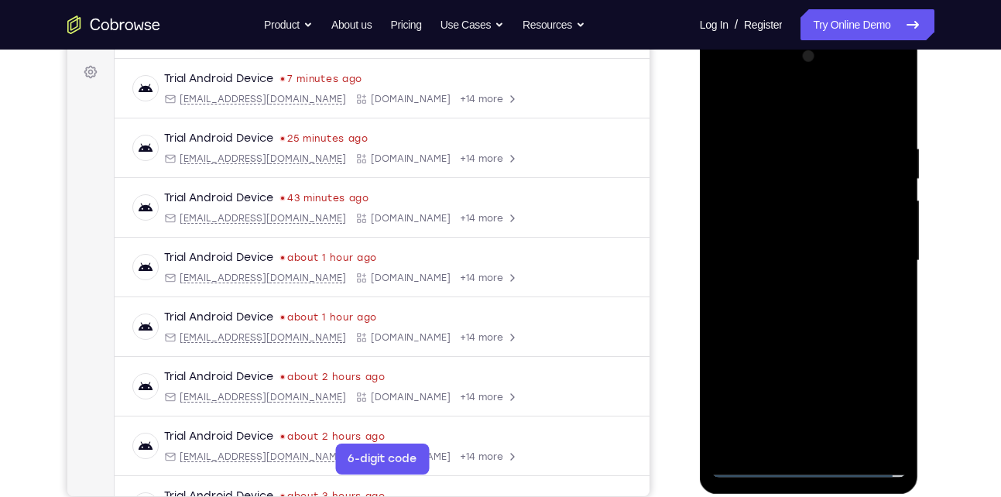
scroll to position [228, 0]
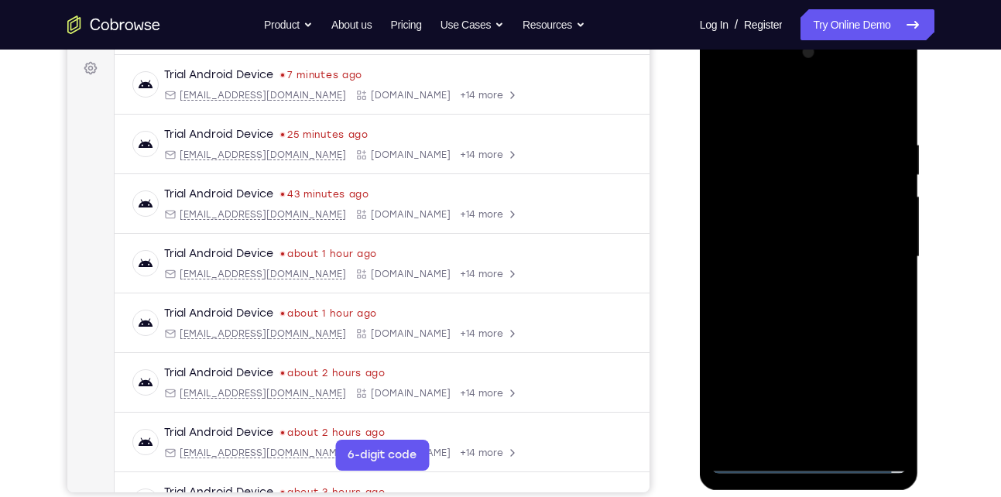
click at [788, 284] on div at bounding box center [809, 257] width 195 height 434
click at [795, 238] on div at bounding box center [809, 257] width 195 height 434
click at [805, 212] on div at bounding box center [809, 257] width 195 height 434
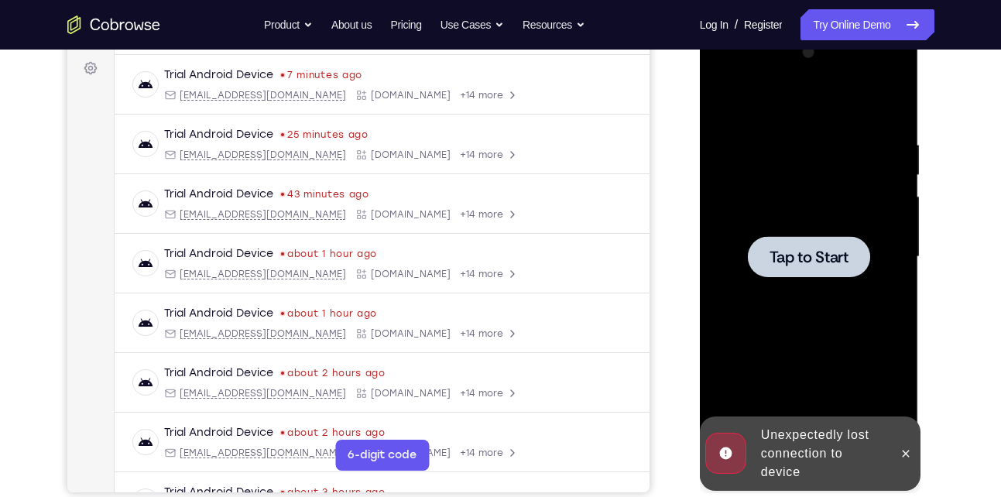
click at [819, 249] on span "Tap to Start" at bounding box center [809, 256] width 79 height 15
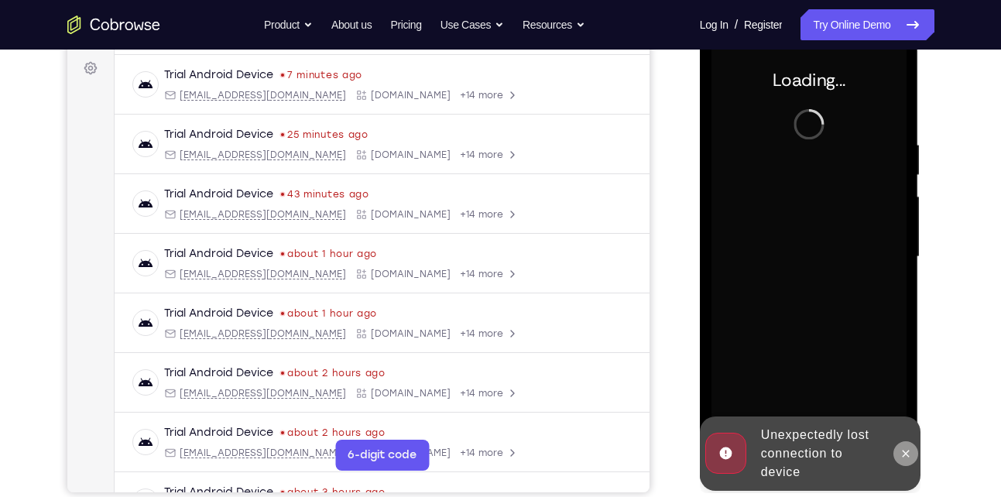
click at [911, 448] on icon at bounding box center [906, 454] width 12 height 12
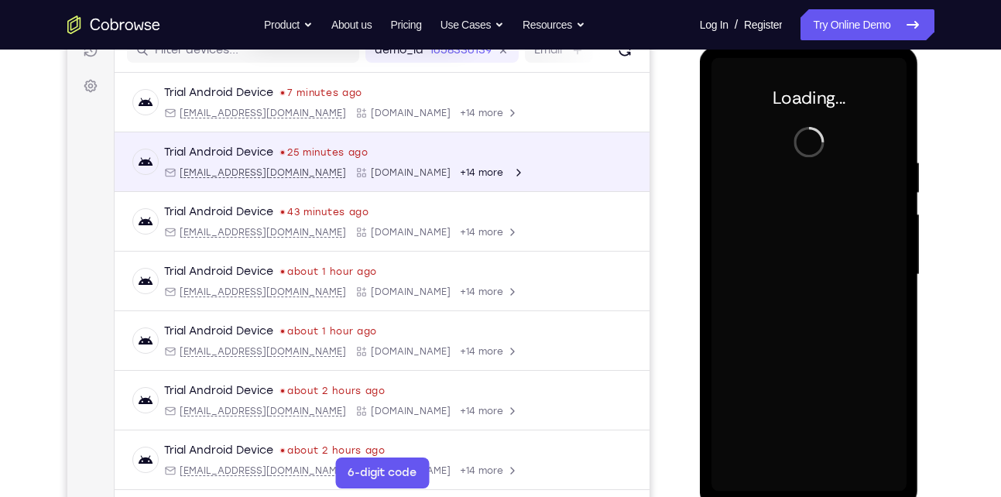
scroll to position [1, 0]
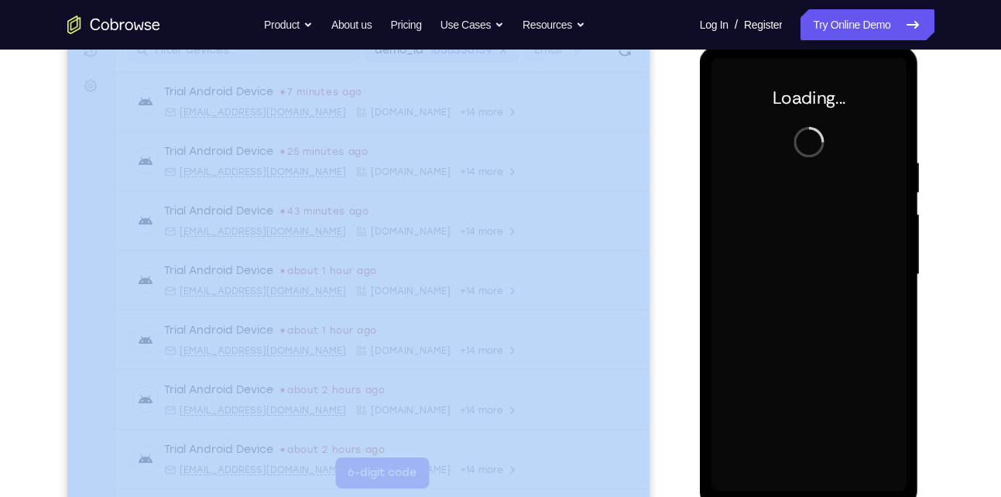
drag, startPoint x: 650, startPoint y: 163, endPoint x: 689, endPoint y: 193, distance: 49.3
click at [689, 193] on div "Your Support Agent Your Customer Web iOS Android" at bounding box center [500, 225] width 867 height 572
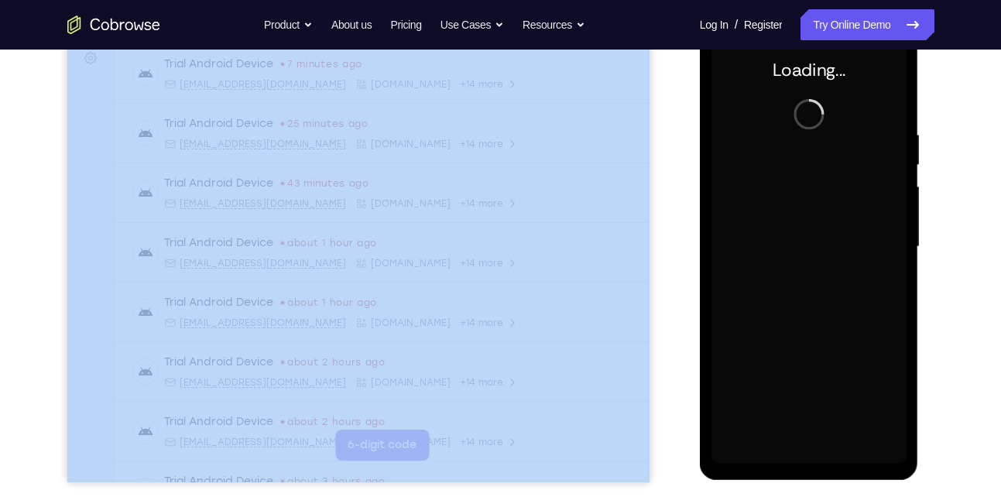
scroll to position [245, 0]
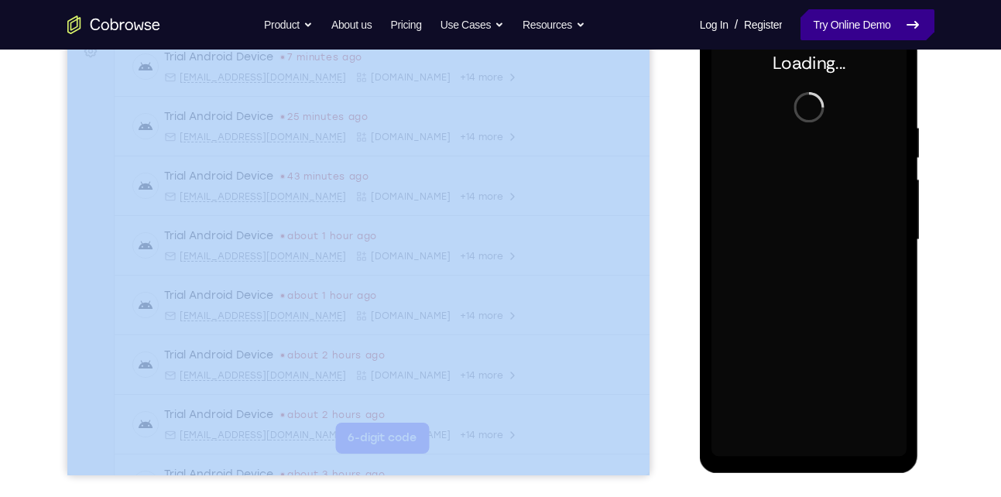
click at [825, 36] on link "Try Online Demo" at bounding box center [867, 24] width 133 height 31
click at [658, 104] on div "Your Support Agent Your Customer Web iOS Android" at bounding box center [500, 190] width 867 height 572
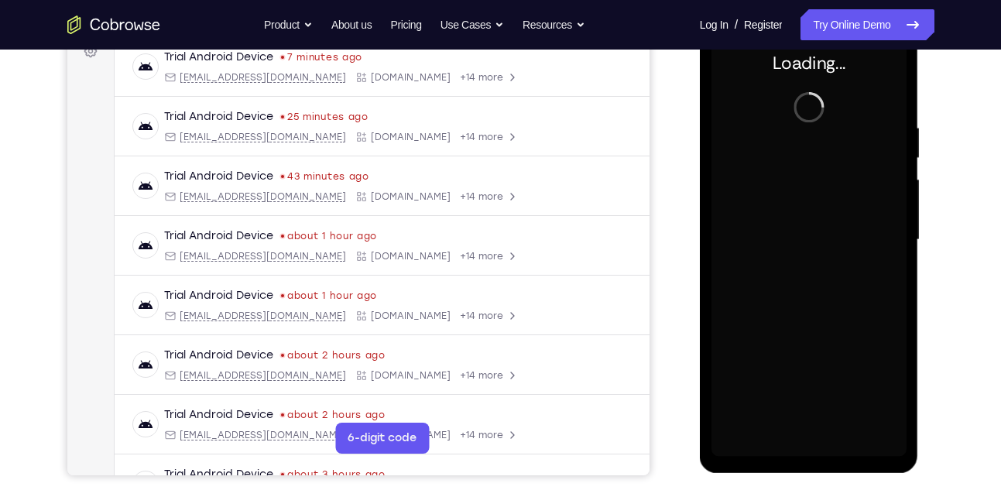
click at [705, 126] on div "Loading..." at bounding box center [809, 243] width 219 height 462
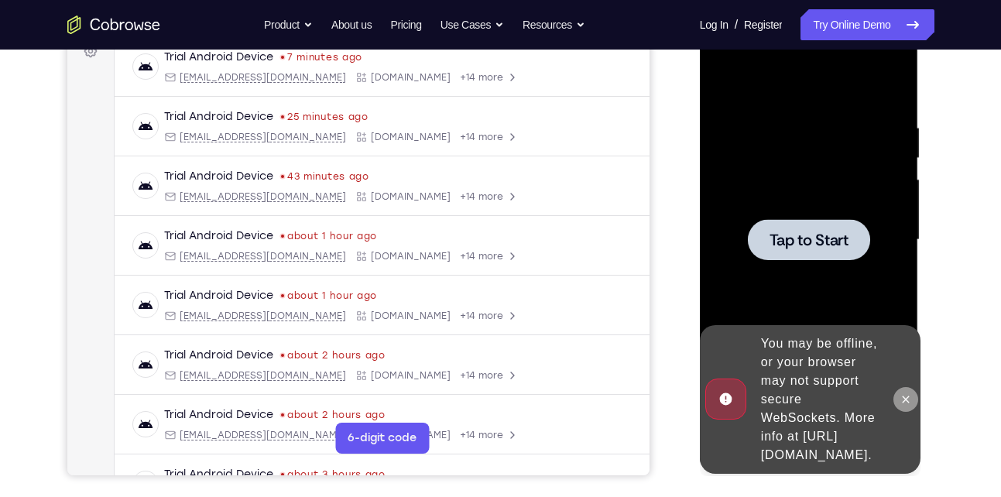
click at [908, 387] on button at bounding box center [906, 399] width 25 height 25
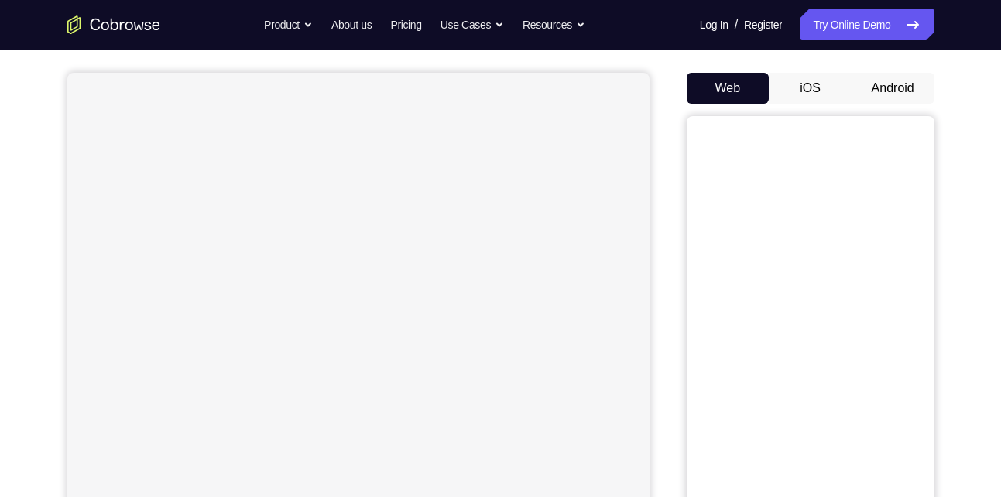
scroll to position [130, 0]
click at [889, 84] on button "Android" at bounding box center [893, 86] width 83 height 31
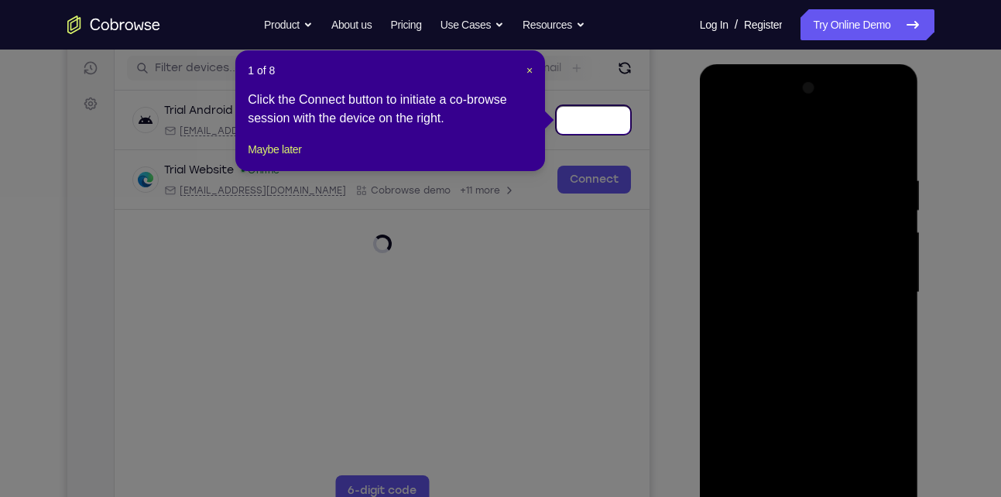
scroll to position [191, 0]
click at [527, 65] on span "×" at bounding box center [530, 71] width 6 height 12
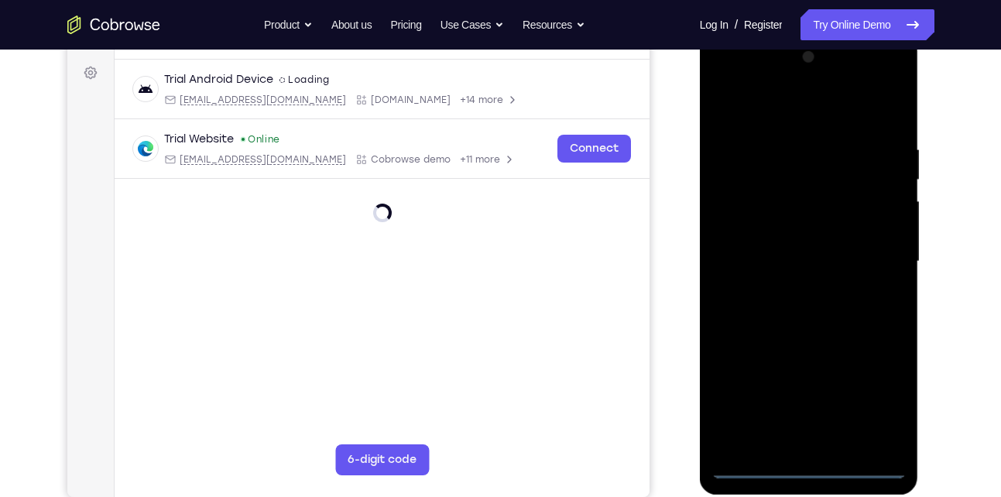
scroll to position [228, 0]
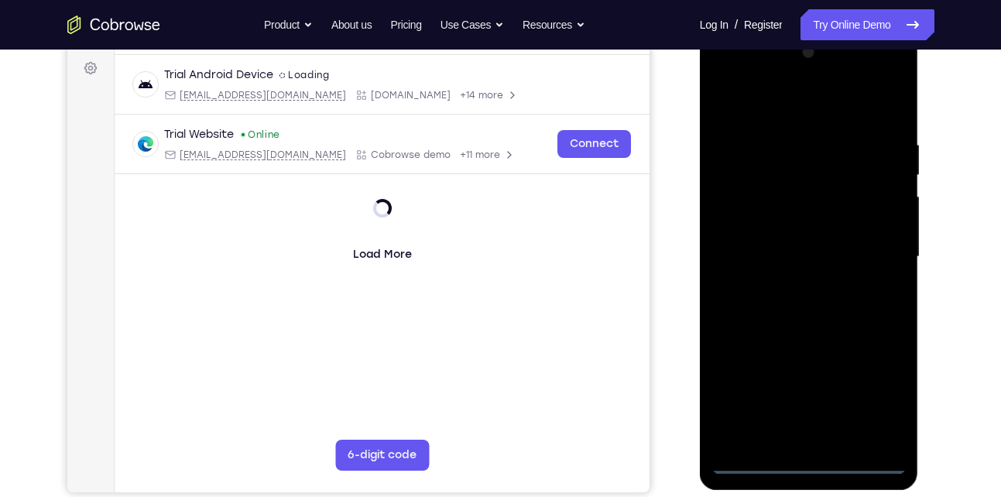
click at [817, 462] on div at bounding box center [809, 257] width 195 height 434
click at [876, 415] on div at bounding box center [809, 257] width 195 height 434
click at [878, 407] on div at bounding box center [809, 257] width 195 height 434
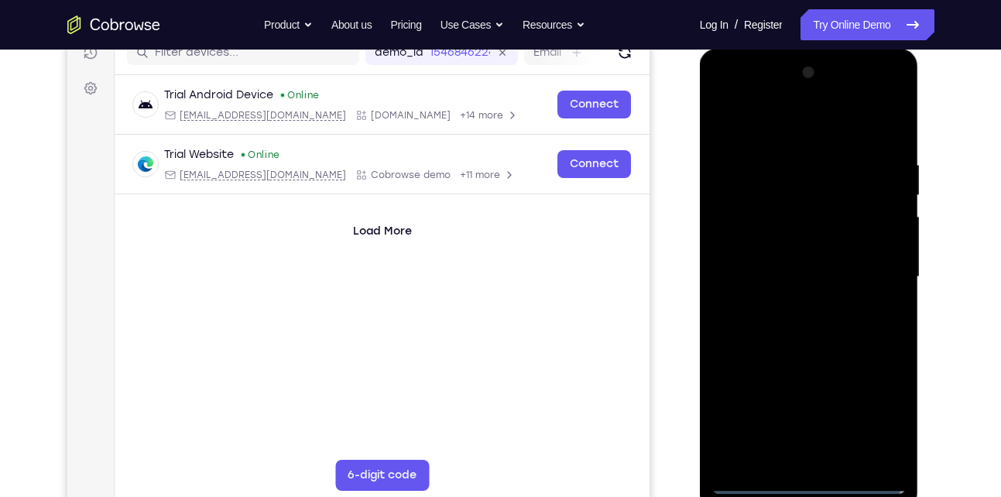
scroll to position [207, 0]
click at [767, 98] on div at bounding box center [809, 278] width 195 height 434
click at [873, 269] on div at bounding box center [809, 278] width 195 height 434
click at [799, 307] on div at bounding box center [809, 278] width 195 height 434
click at [793, 264] on div at bounding box center [809, 278] width 195 height 434
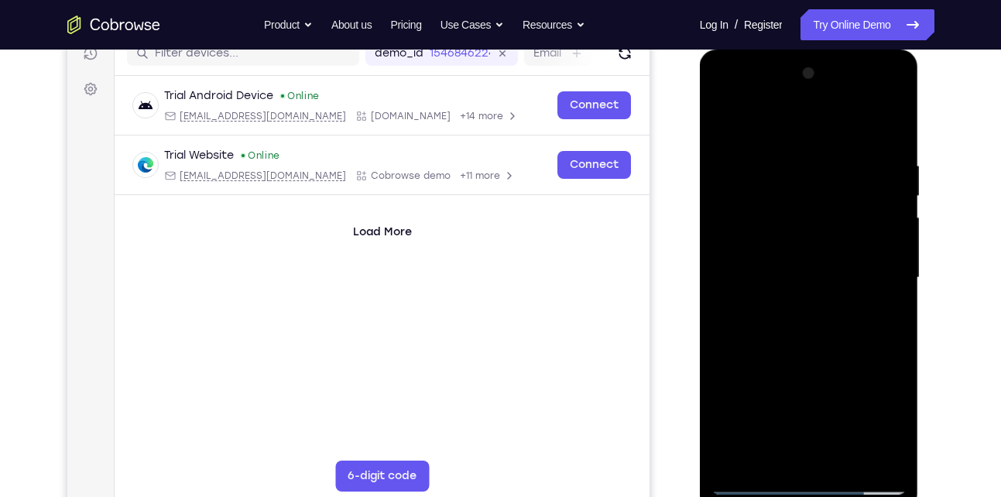
click at [773, 263] on div at bounding box center [809, 278] width 195 height 434
click at [777, 262] on div at bounding box center [809, 278] width 195 height 434
click at [772, 218] on div at bounding box center [809, 278] width 195 height 434
click at [775, 242] on div at bounding box center [809, 278] width 195 height 434
click at [759, 245] on div at bounding box center [809, 278] width 195 height 434
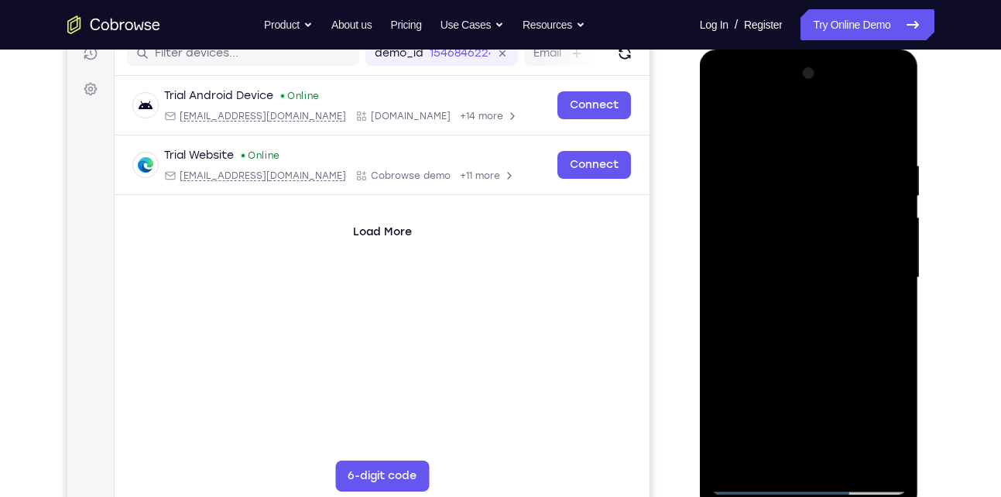
click at [771, 243] on div at bounding box center [809, 278] width 195 height 434
click at [767, 246] on div at bounding box center [809, 278] width 195 height 434
click at [753, 247] on div at bounding box center [809, 278] width 195 height 434
click at [763, 247] on div at bounding box center [809, 278] width 195 height 434
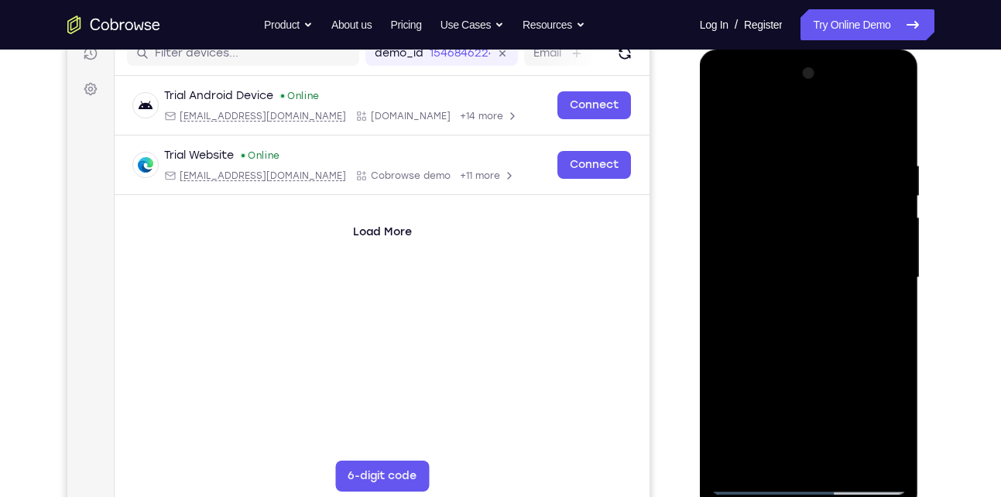
click at [757, 250] on div at bounding box center [809, 278] width 195 height 434
click at [756, 251] on div at bounding box center [809, 278] width 195 height 434
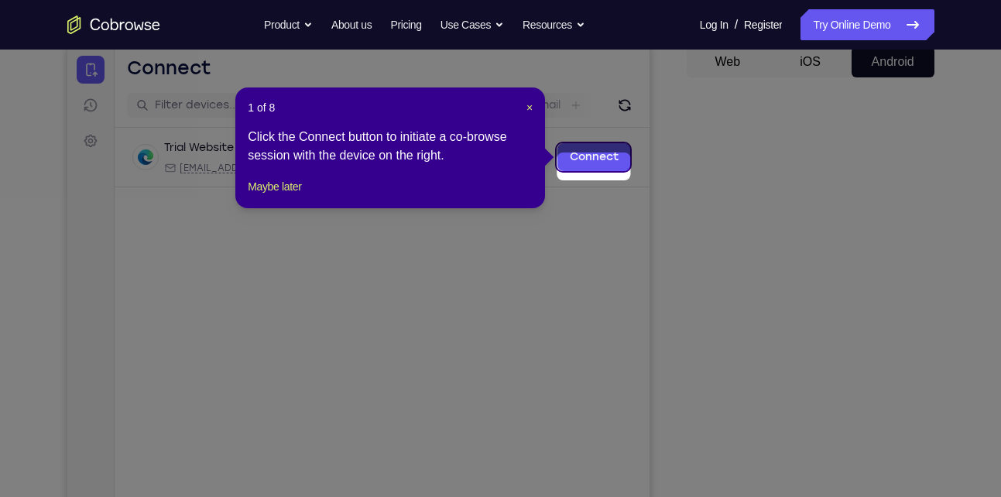
scroll to position [146, 0]
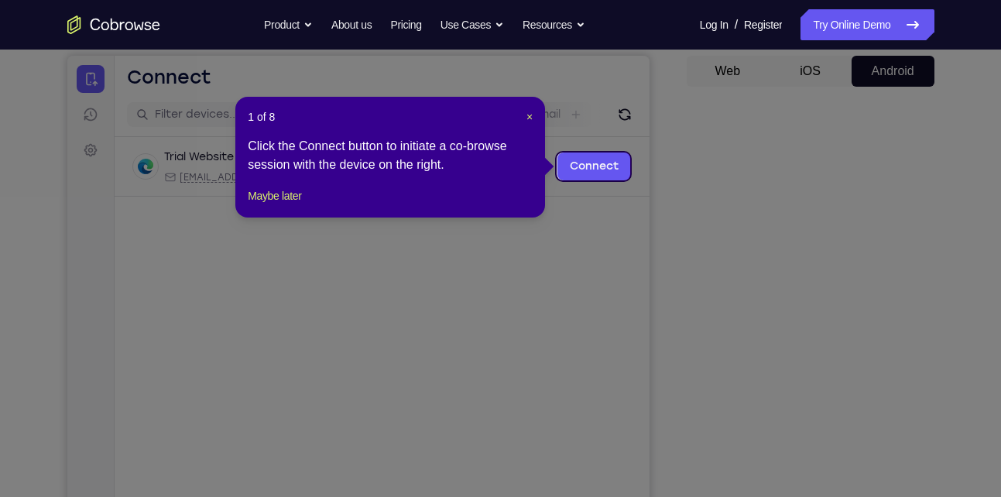
click at [519, 116] on header "1 of 8 ×" at bounding box center [390, 116] width 285 height 15
click at [523, 116] on header "1 of 8 ×" at bounding box center [390, 116] width 285 height 15
click at [527, 114] on span "×" at bounding box center [530, 117] width 6 height 12
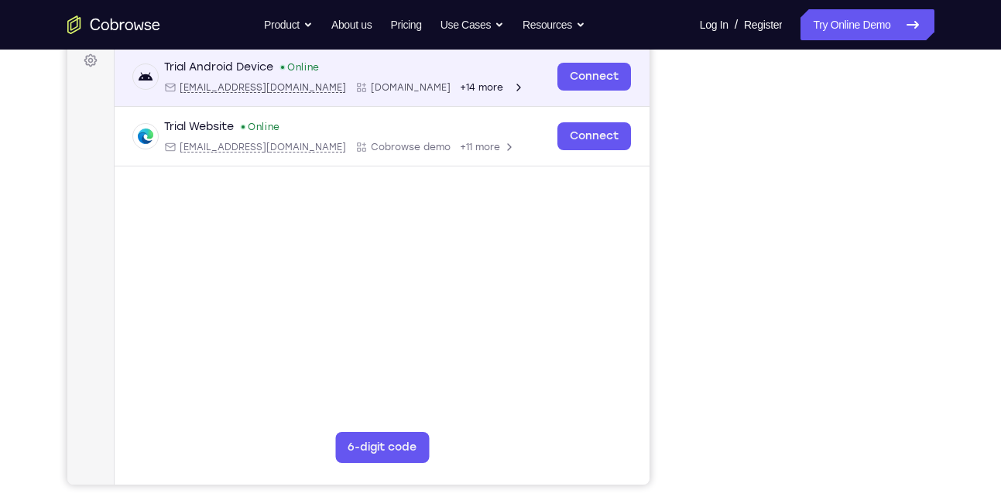
scroll to position [212, 0]
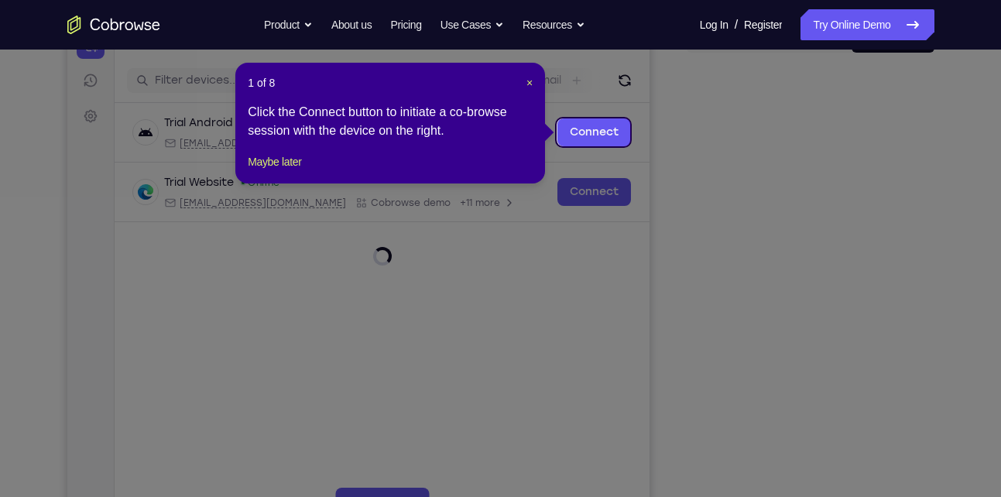
scroll to position [172, 0]
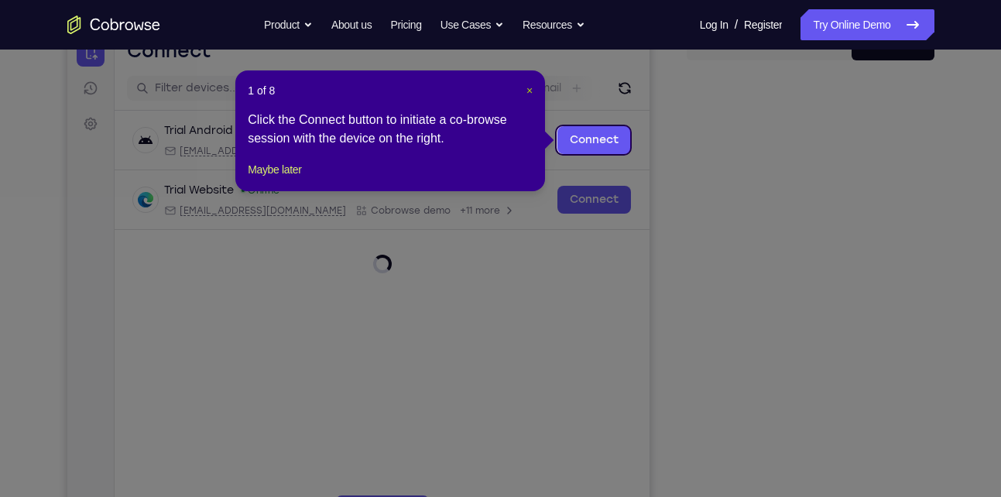
click at [530, 94] on span "×" at bounding box center [530, 90] width 6 height 12
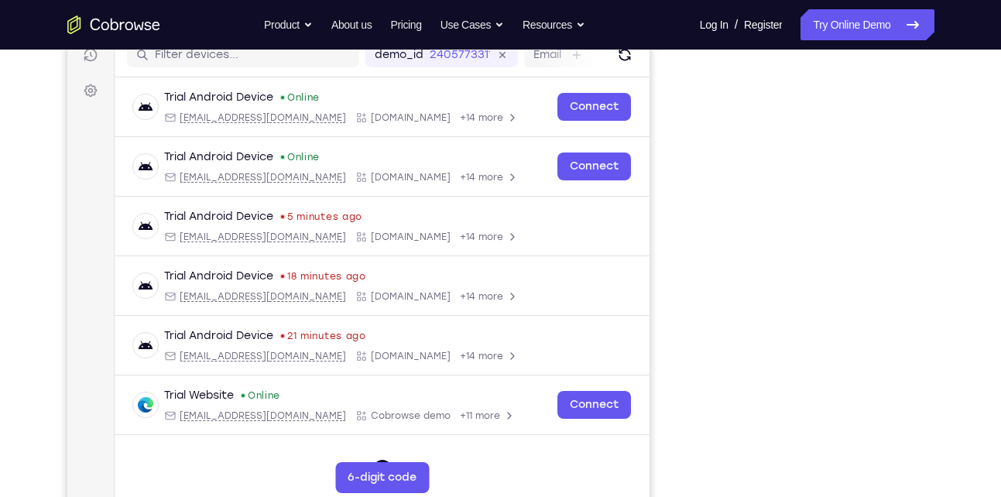
scroll to position [248, 0]
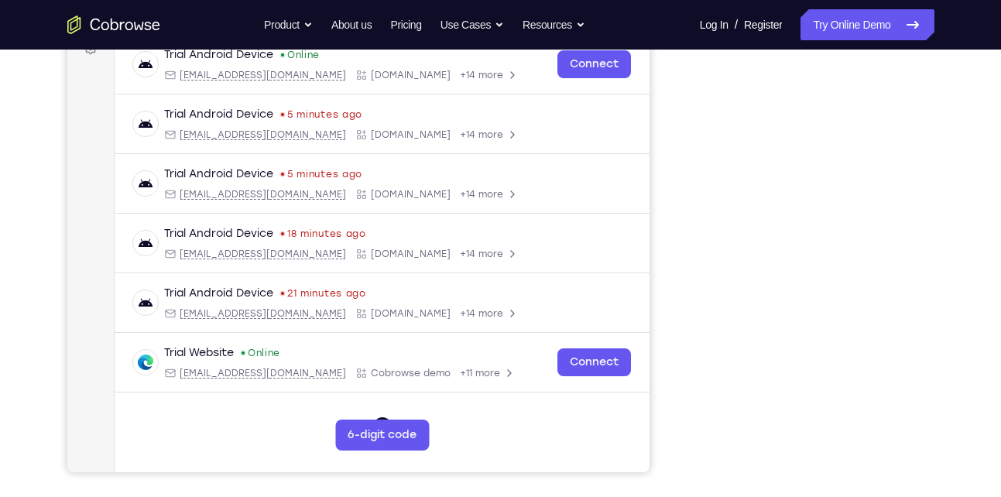
click at [846, 26] on link "Try Online Demo" at bounding box center [867, 24] width 133 height 31
click at [863, 27] on link "Try Online Demo" at bounding box center [867, 24] width 133 height 31
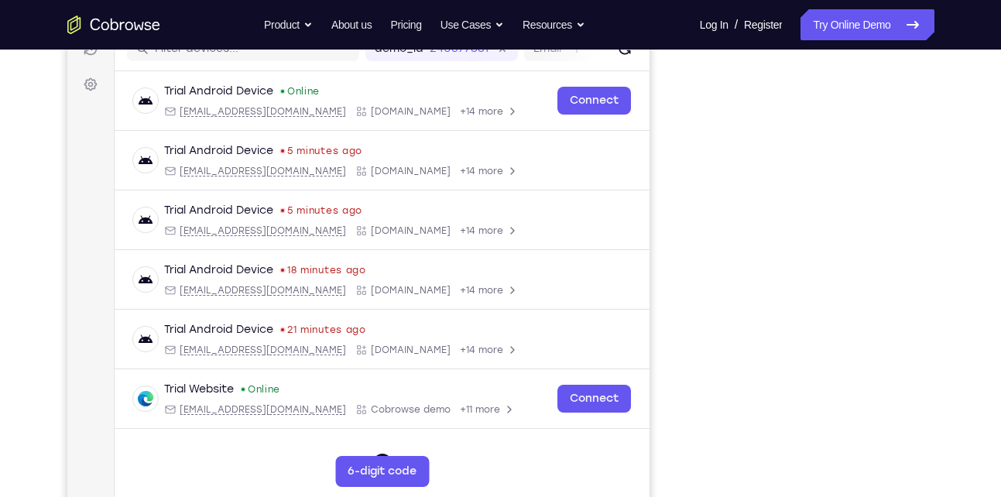
click at [679, 131] on div "Your Support Agent Your Customer Web iOS Android" at bounding box center [500, 223] width 867 height 572
click at [884, 38] on link "Try Online Demo" at bounding box center [867, 24] width 133 height 31
